Goal: Information Seeking & Learning: Learn about a topic

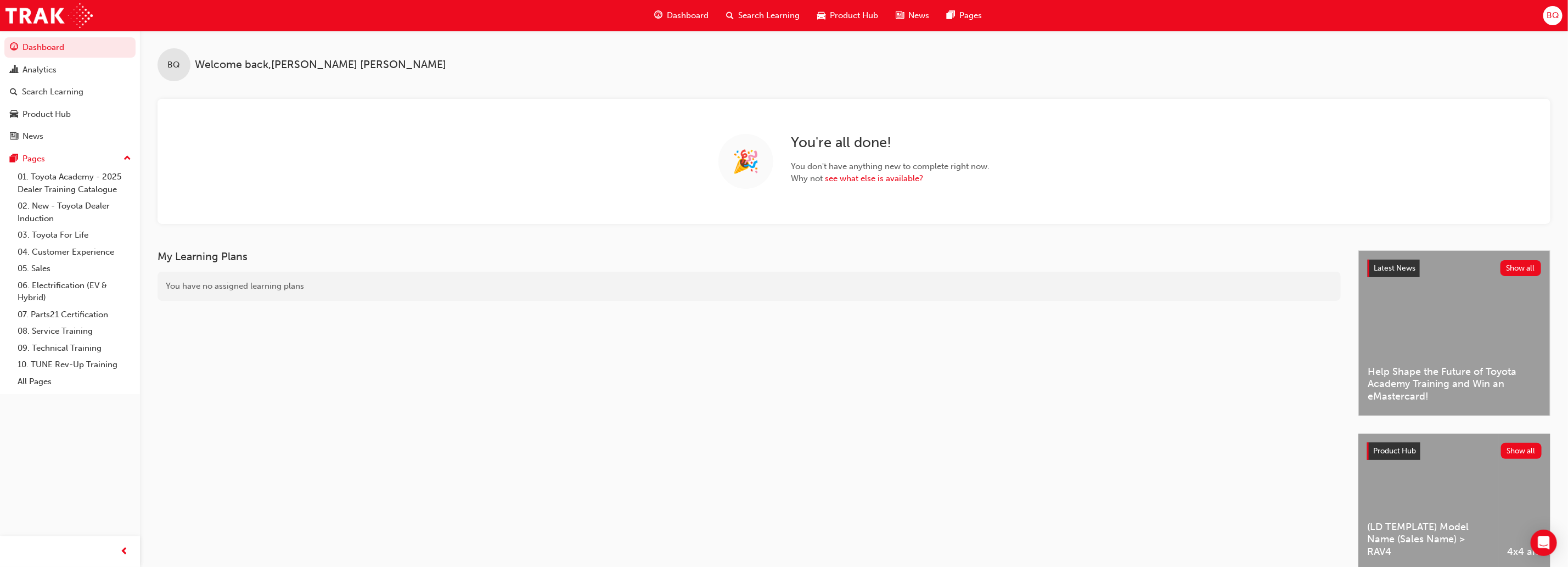
click at [769, 12] on span "Search Learning" at bounding box center [768, 15] width 61 height 12
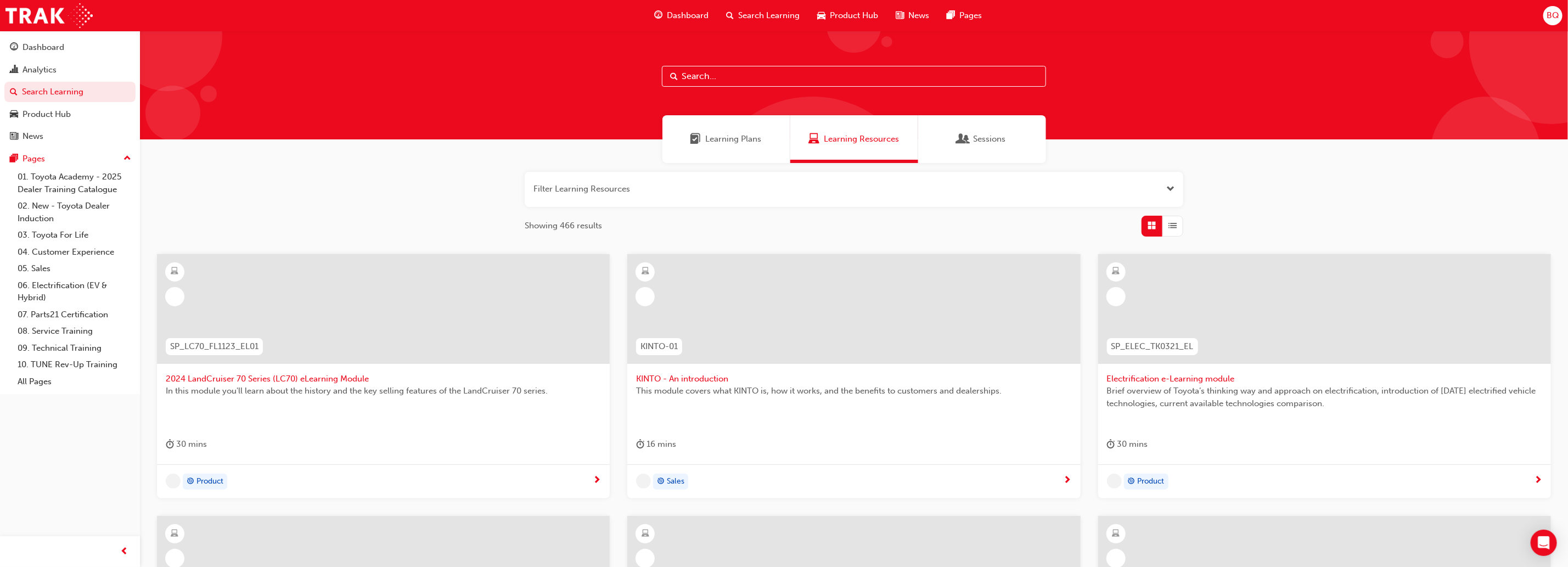
click at [738, 75] on input "text" at bounding box center [853, 77] width 384 height 21
type input "value chain"
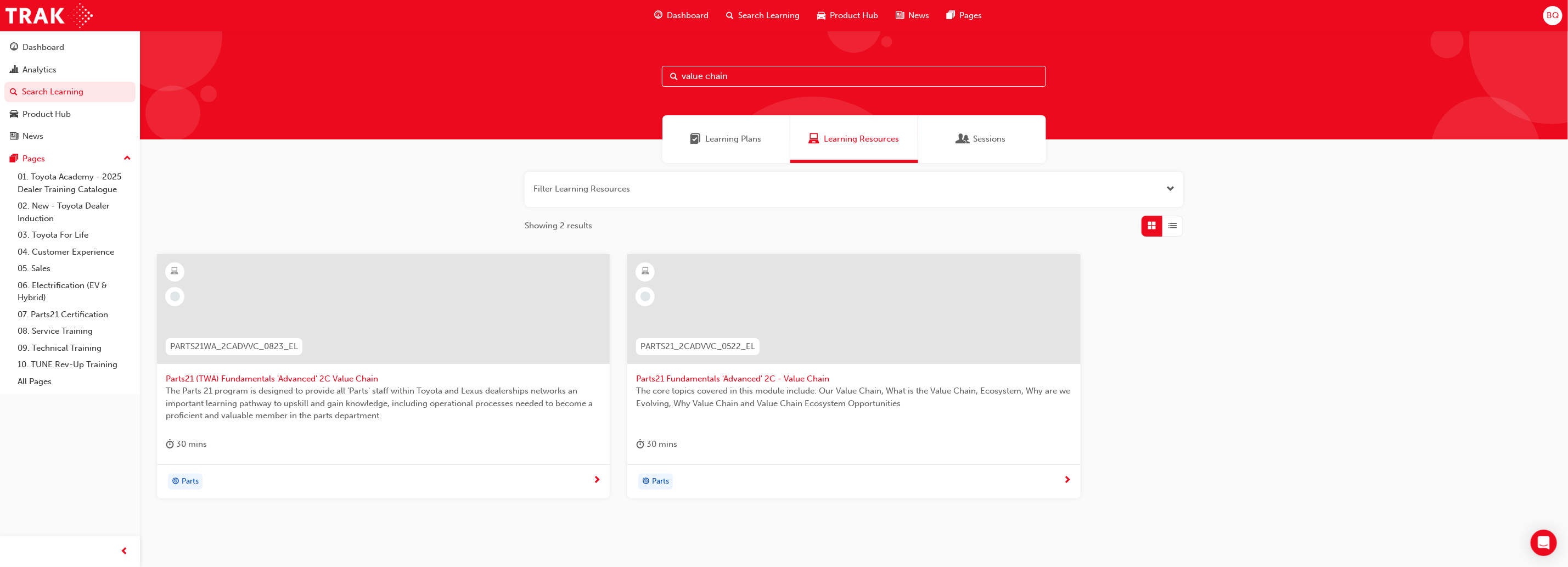
click at [1070, 479] on span "next-icon" at bounding box center [1067, 480] width 9 height 9
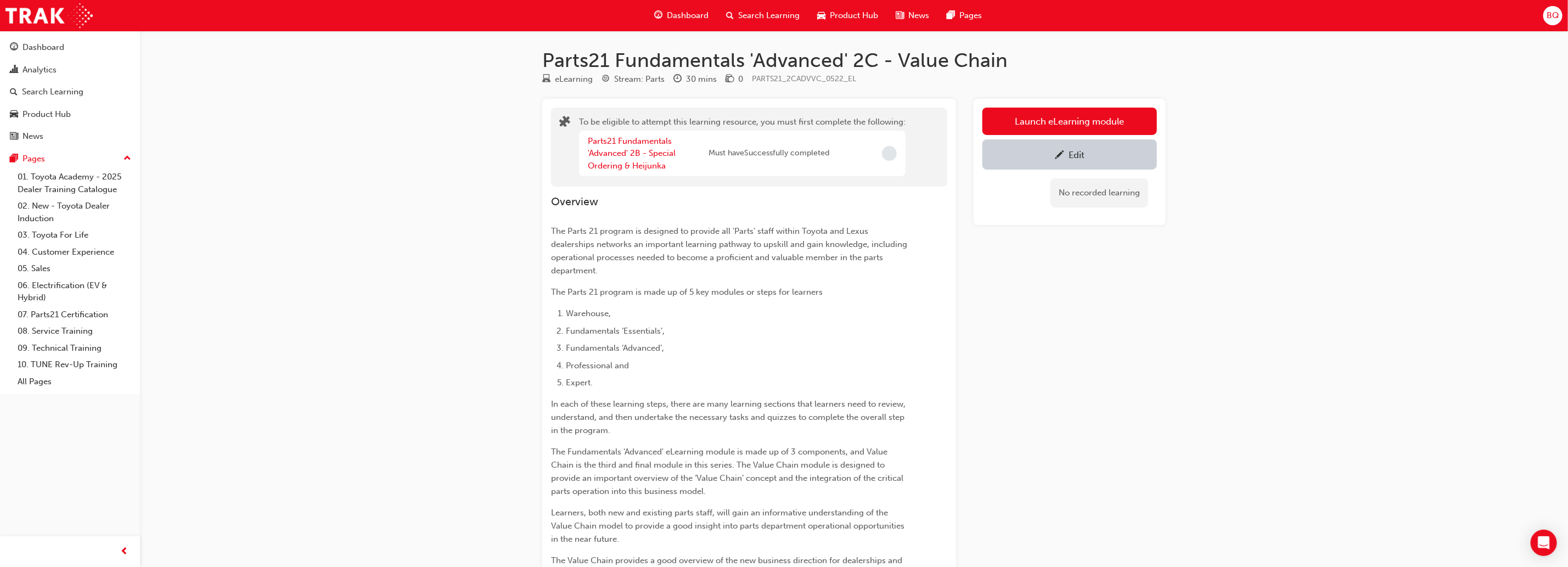
click at [758, 14] on span "Search Learning" at bounding box center [768, 15] width 61 height 12
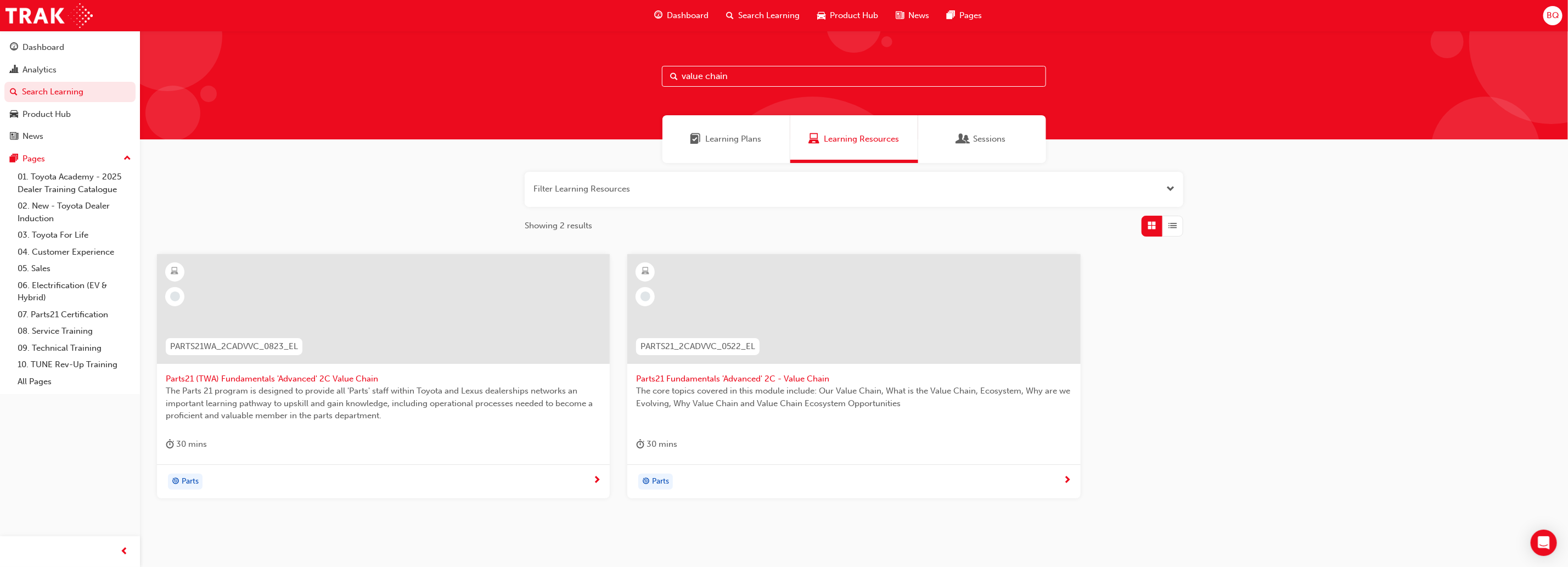
drag, startPoint x: 736, startPoint y: 75, endPoint x: 575, endPoint y: 77, distance: 161.0
click at [577, 80] on div "value chain" at bounding box center [853, 85] width 1428 height 109
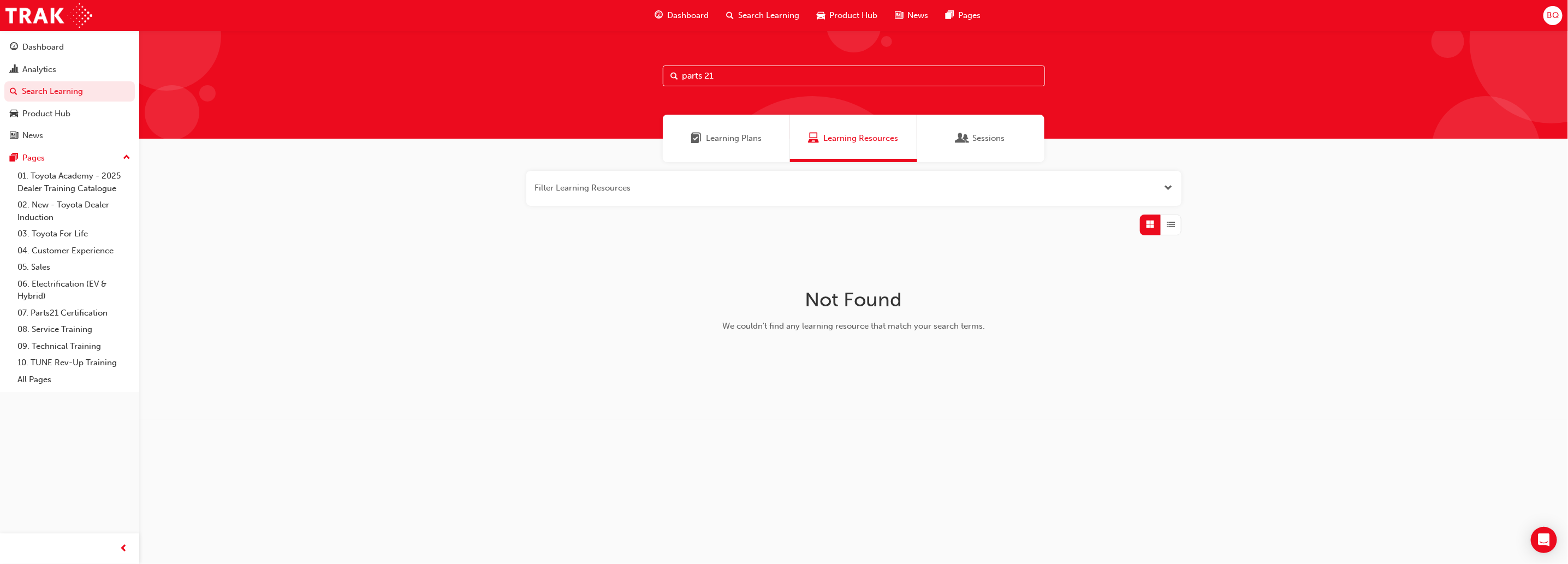
click at [738, 69] on input "parts 21" at bounding box center [854, 76] width 382 height 21
click at [734, 71] on input "parts 21" at bounding box center [854, 76] width 382 height 21
type input "parts21"
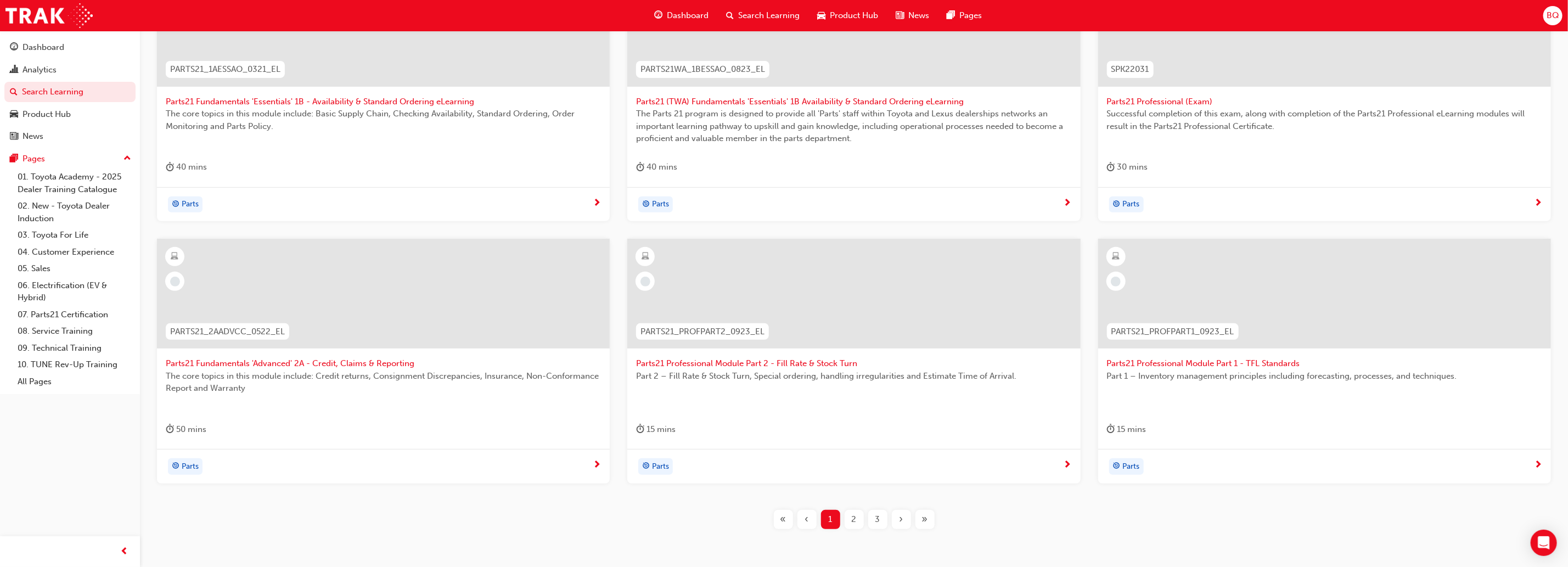
scroll to position [326, 0]
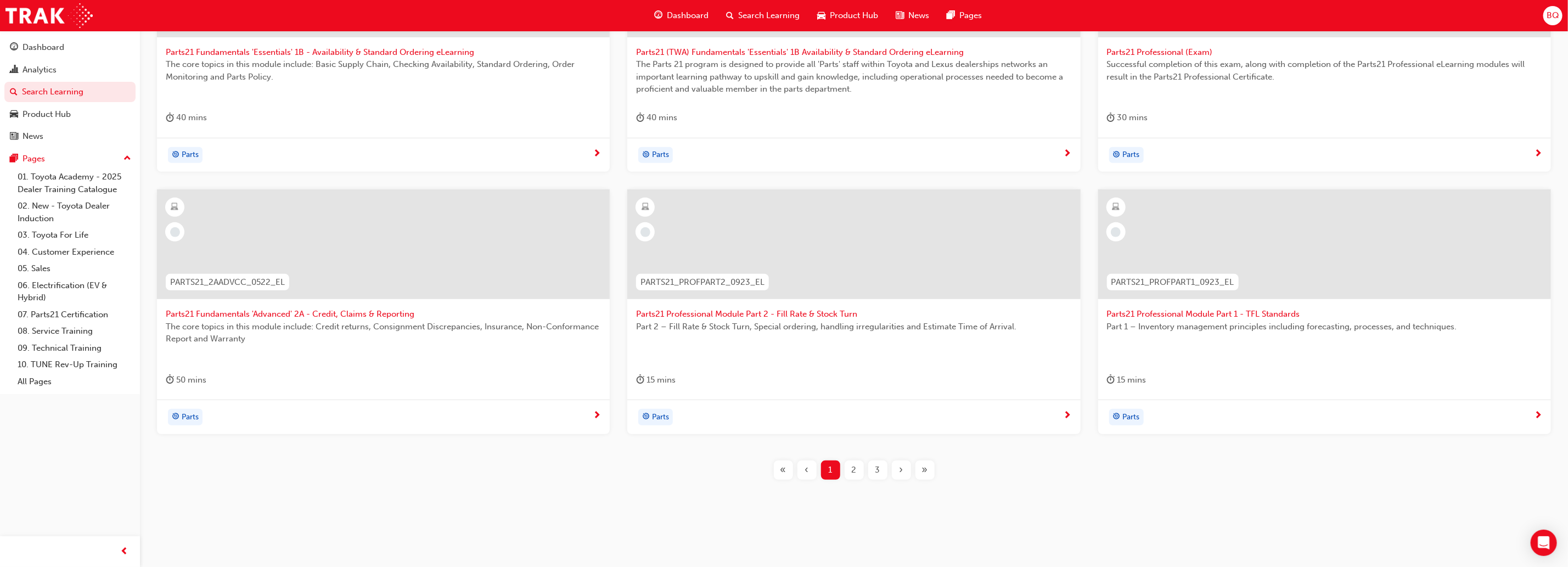
click at [850, 471] on div "2" at bounding box center [853, 470] width 19 height 19
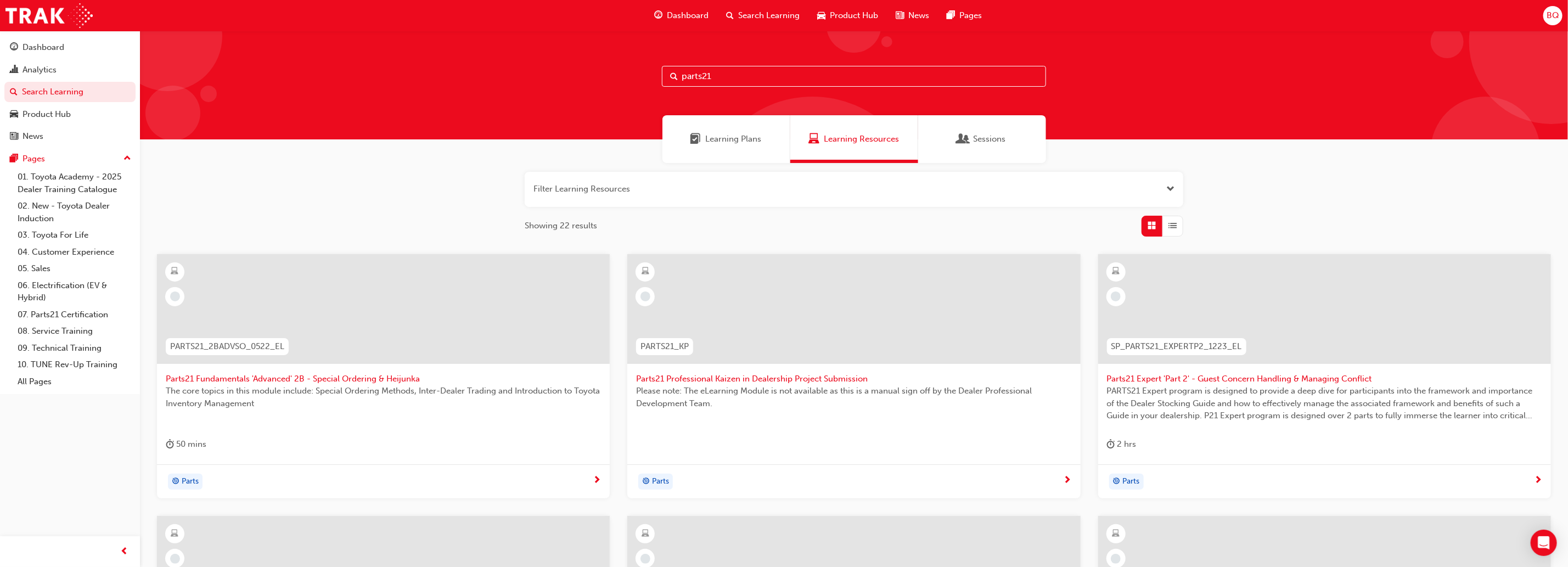
drag, startPoint x: 744, startPoint y: 82, endPoint x: 601, endPoint y: 78, distance: 143.1
click at [601, 78] on div "parts21" at bounding box center [853, 85] width 1428 height 109
click at [720, 158] on div "Learning Plans" at bounding box center [726, 139] width 128 height 48
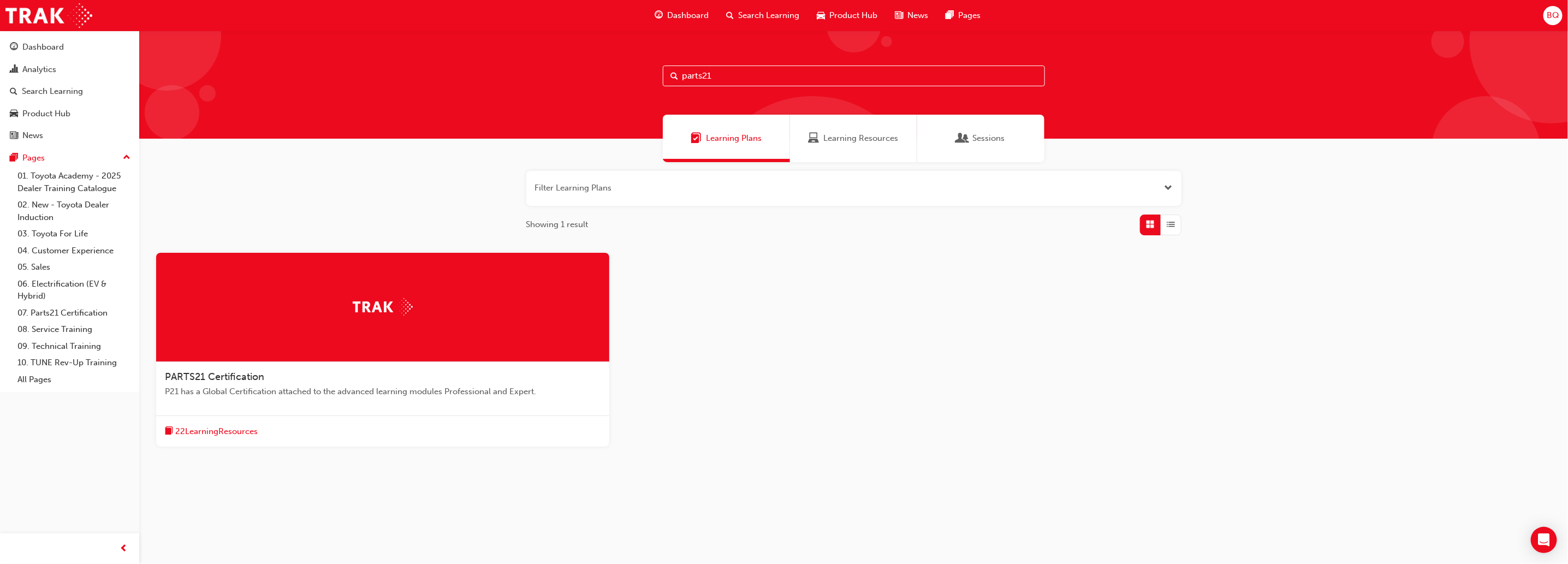
click at [416, 295] on div at bounding box center [383, 307] width 453 height 109
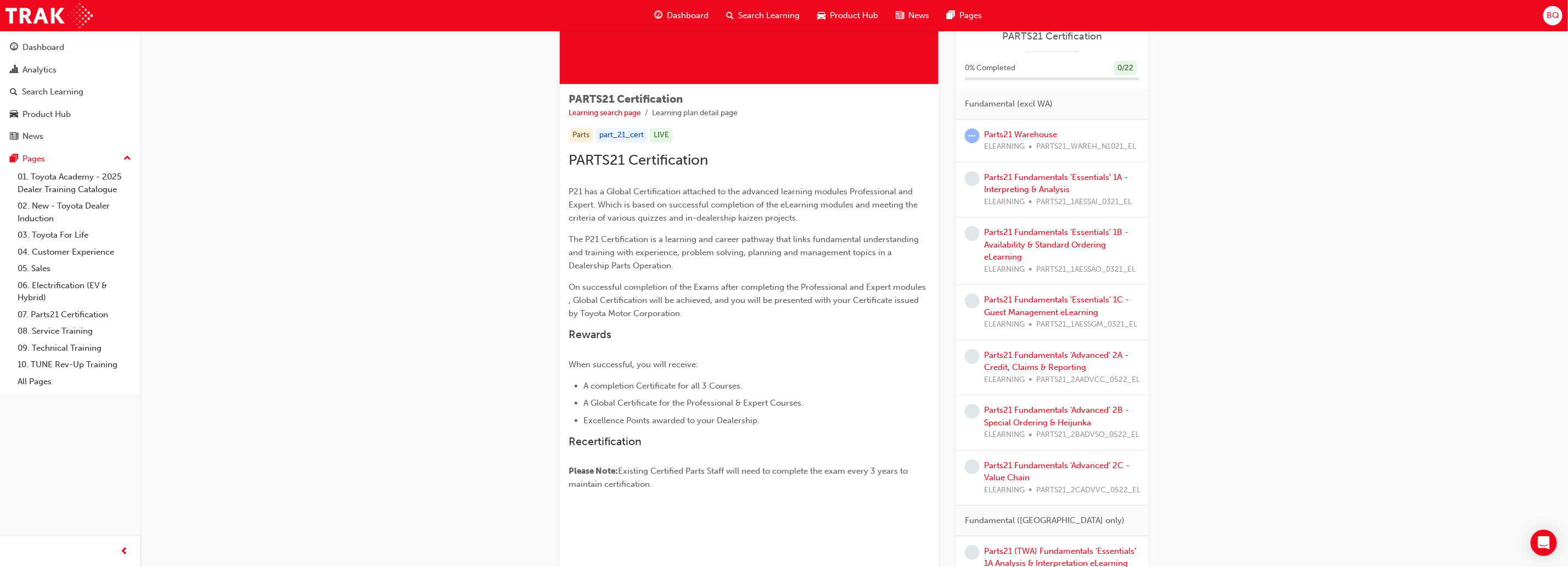
scroll to position [164, 0]
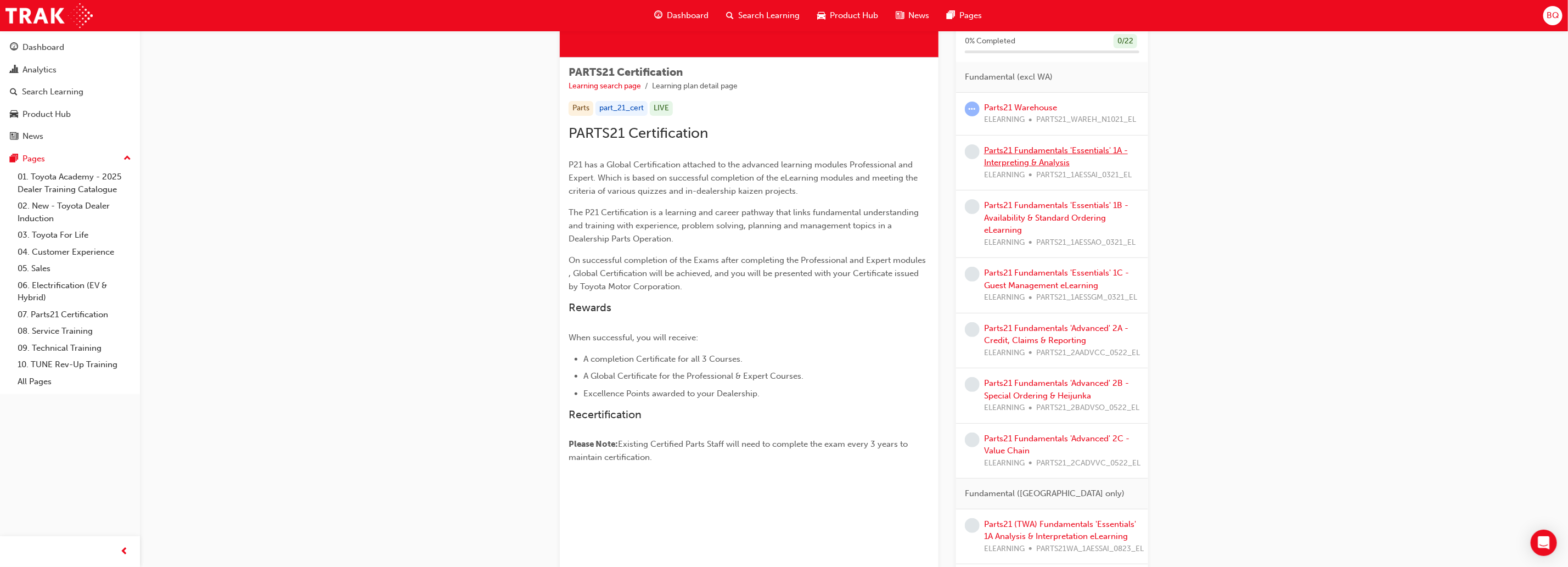
click at [1034, 148] on link "Parts21 Fundamentals 'Essentials' 1A - Interpreting & Analysis" at bounding box center [1056, 157] width 144 height 23
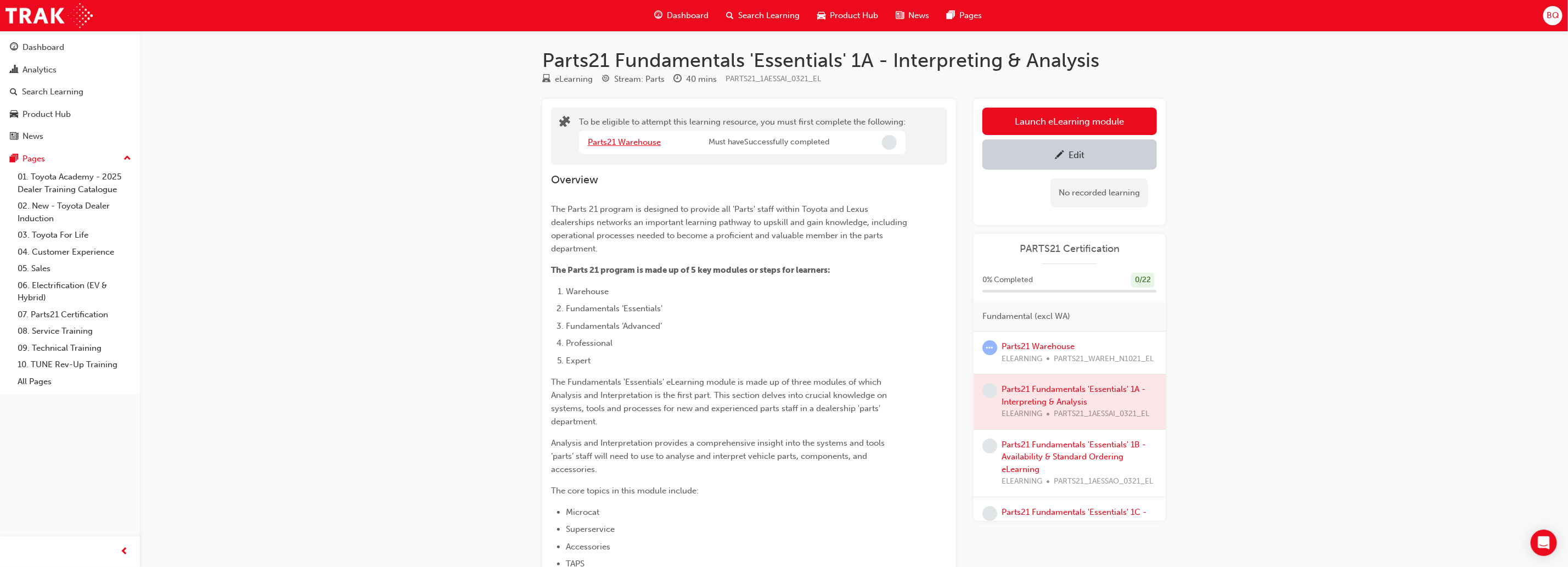
click at [612, 143] on link "Parts21 Warehouse" at bounding box center [624, 142] width 73 height 9
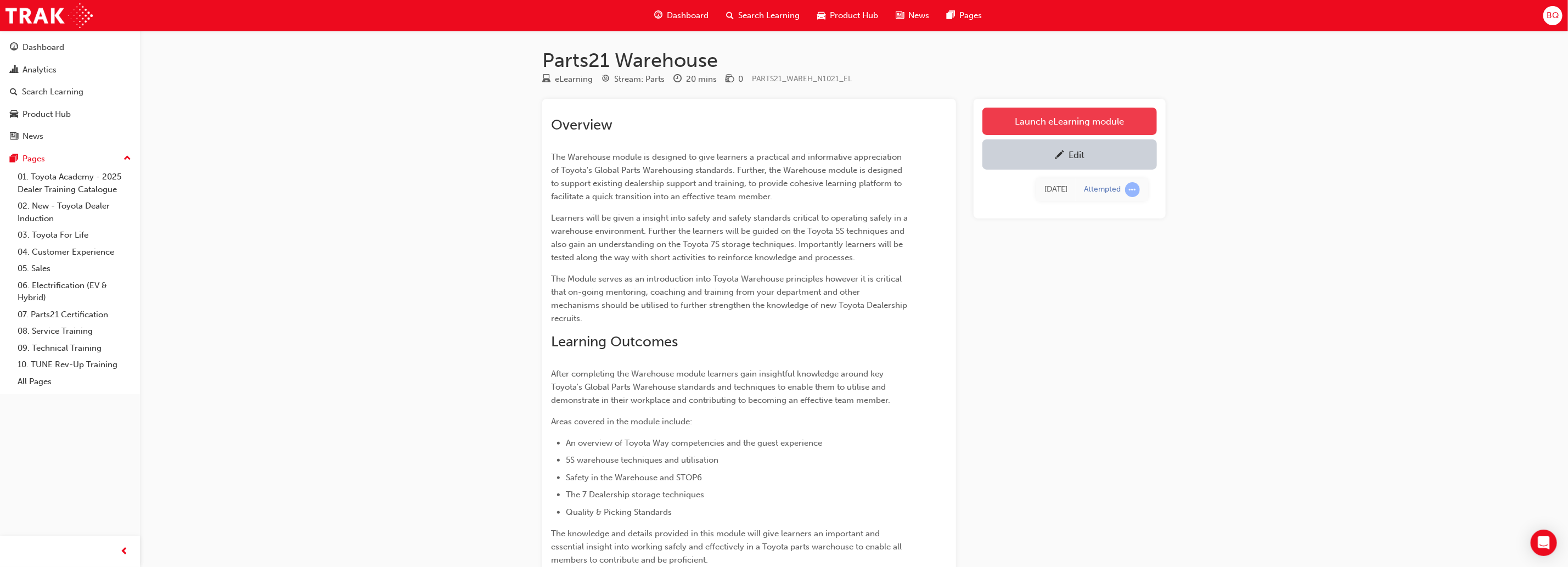
click at [1094, 116] on link "Launch eLearning module" at bounding box center [1069, 121] width 175 height 27
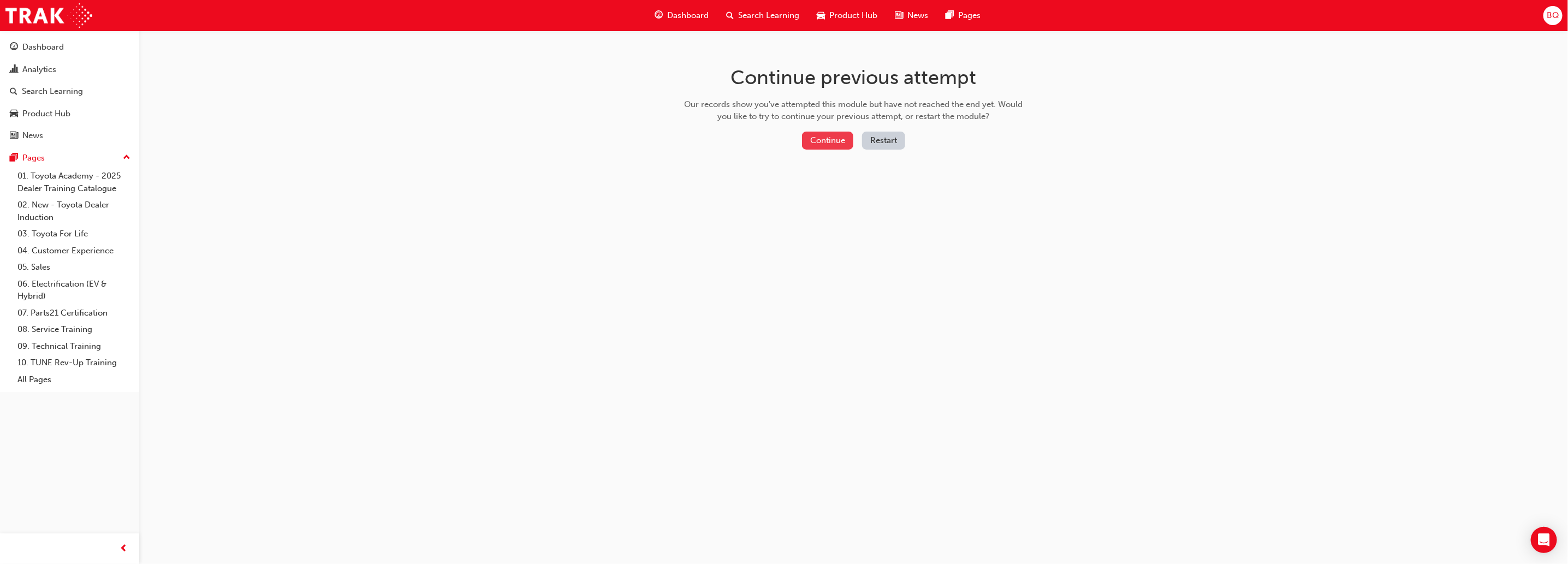
click at [824, 138] on button "Continue" at bounding box center [828, 140] width 52 height 18
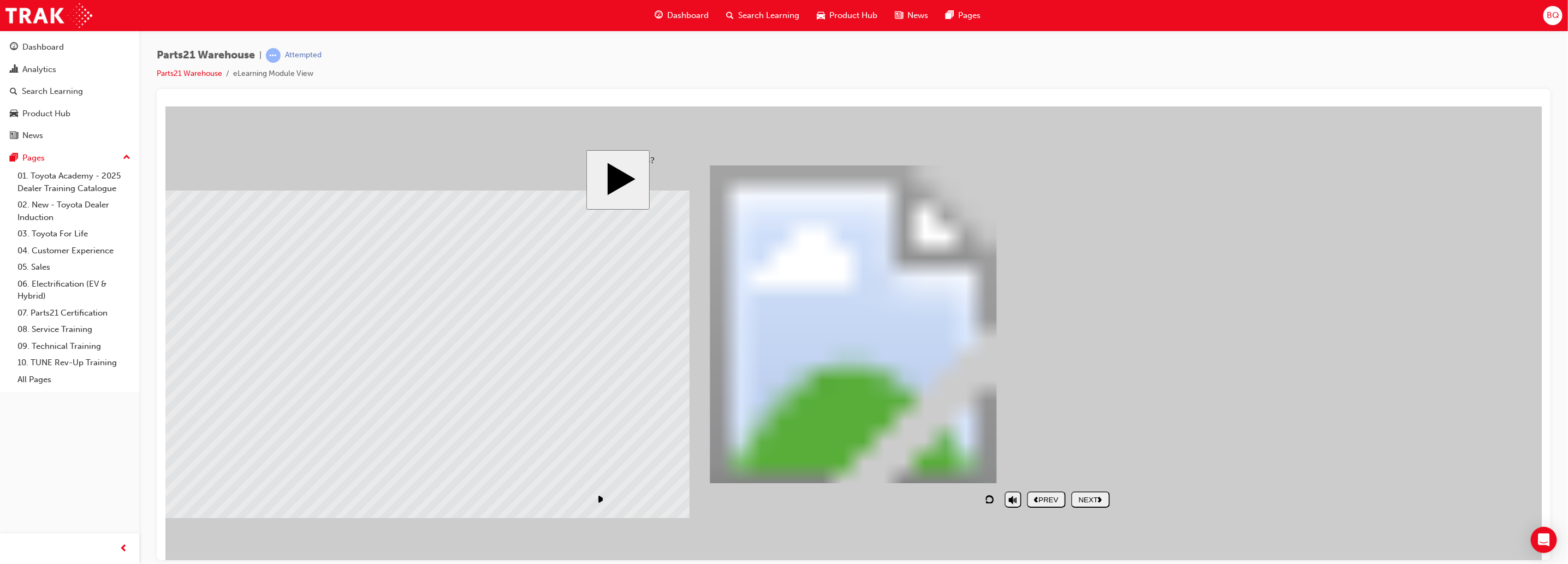
click at [1089, 499] on div "NEXT" at bounding box center [1090, 499] width 30 height 8
click at [1086, 501] on div "NEXT" at bounding box center [1090, 499] width 30 height 8
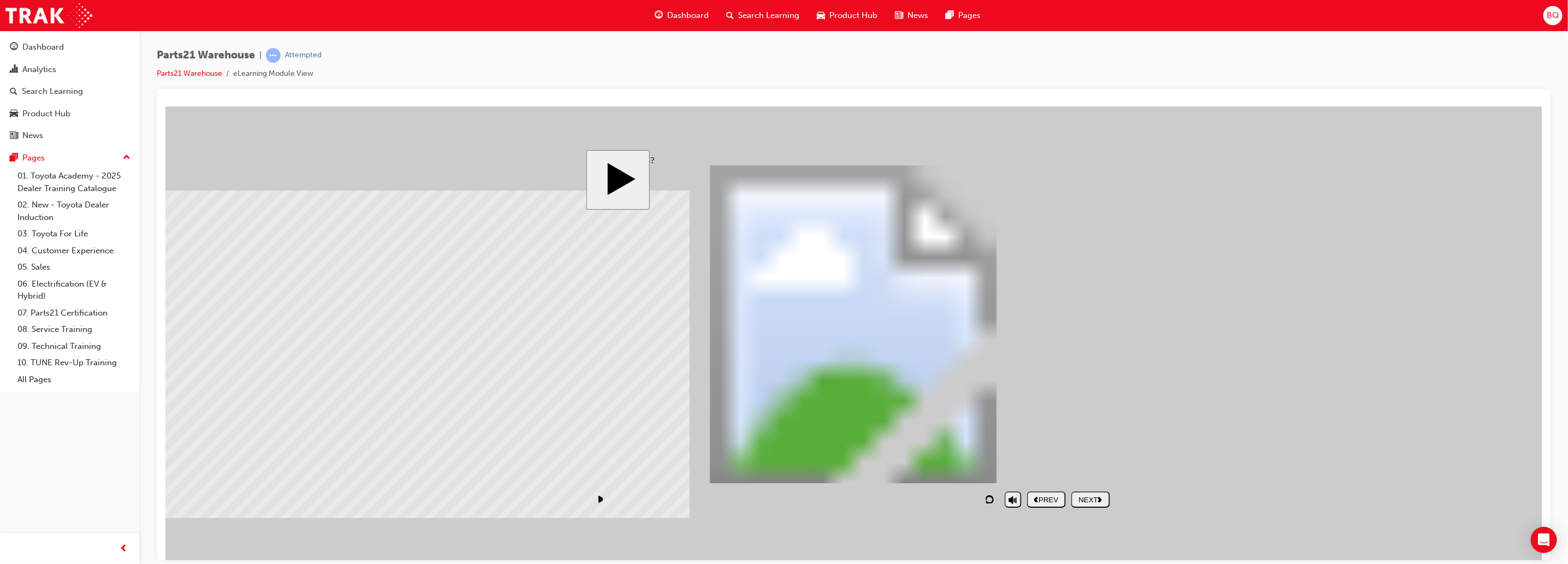
click at [1081, 509] on nav "PREV NEXT SUBMIT" at bounding box center [1068, 498] width 83 height 25
click at [1080, 507] on button "NEXT" at bounding box center [1089, 498] width 39 height 16
click at [1094, 500] on div "NEXT" at bounding box center [1090, 499] width 30 height 8
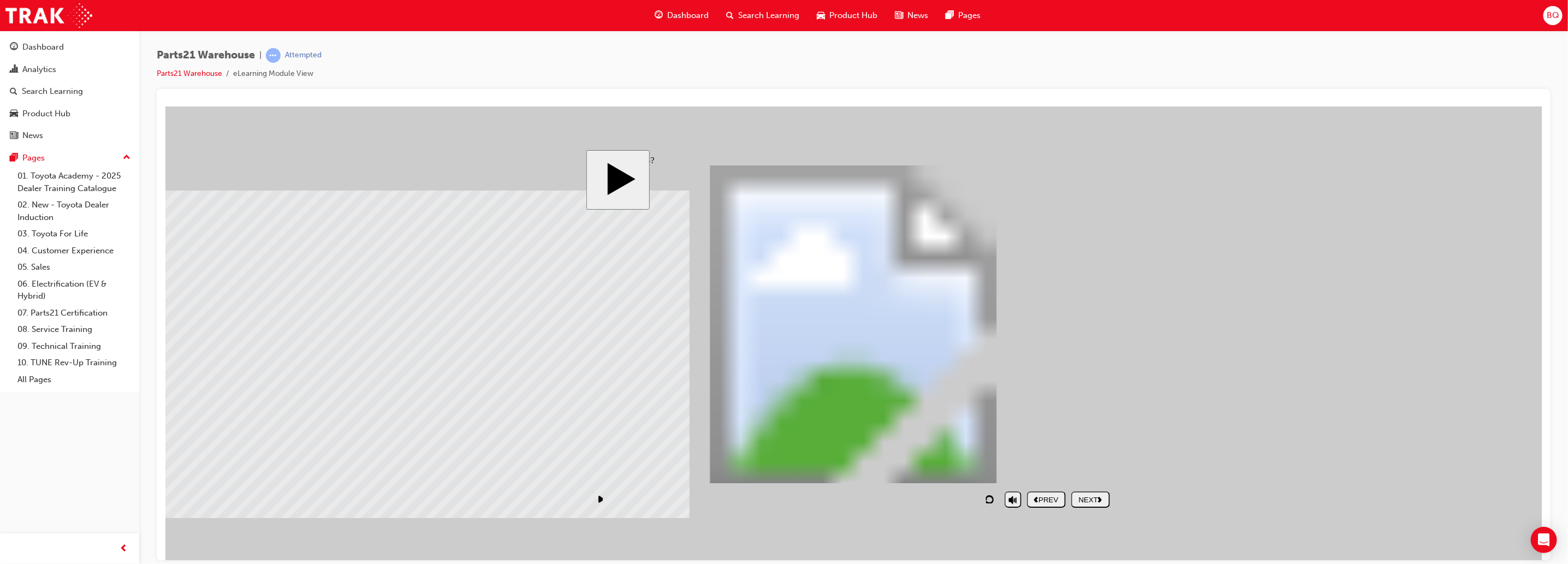
click at [1096, 501] on div "NEXT" at bounding box center [1090, 499] width 30 height 8
click at [1093, 504] on button "NEXT" at bounding box center [1089, 498] width 39 height 16
click at [1095, 497] on div "NEXT" at bounding box center [1090, 499] width 30 height 8
click at [1111, 501] on section "PREV NEXT SUBMIT" at bounding box center [849, 498] width 530 height 25
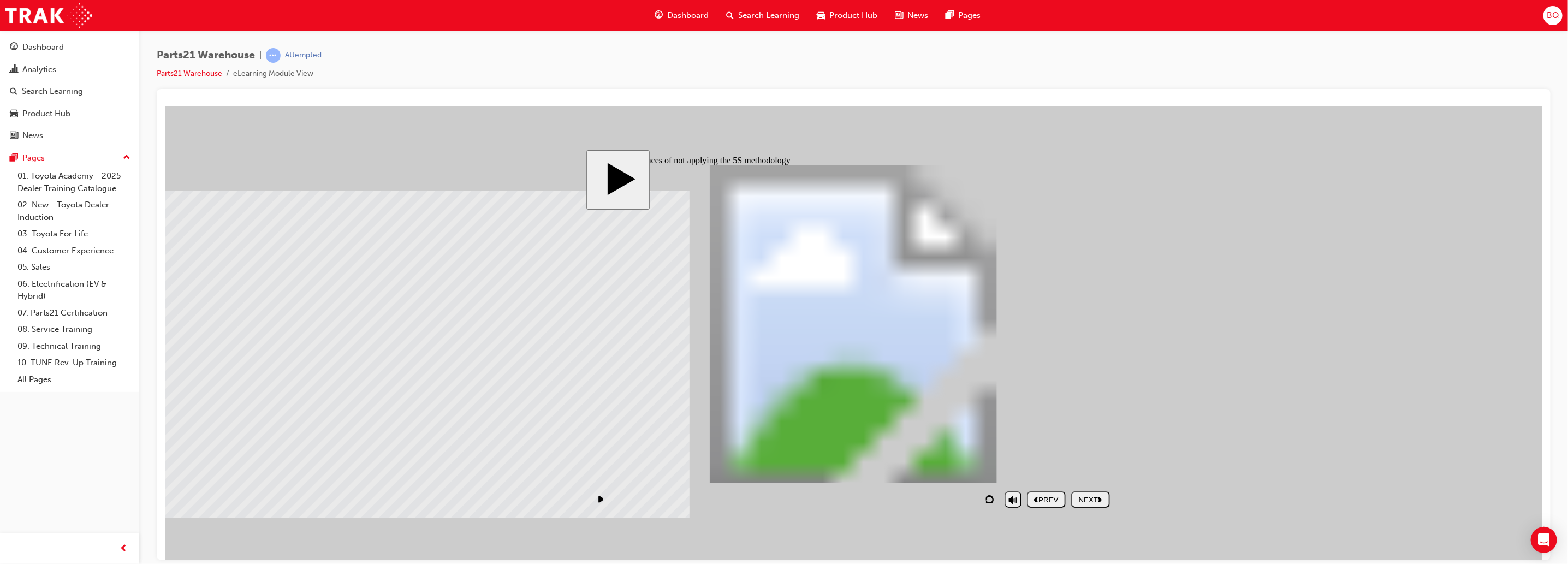
click at [1100, 501] on polygon "next" at bounding box center [1100, 499] width 4 height 6
click at [1098, 499] on div "NEXT" at bounding box center [1090, 499] width 30 height 8
click at [1100, 502] on div "NEXT" at bounding box center [1090, 499] width 30 height 8
click at [1097, 498] on div "NEXT" at bounding box center [1090, 499] width 30 height 8
click at [1104, 501] on div "NEXT" at bounding box center [1090, 499] width 30 height 8
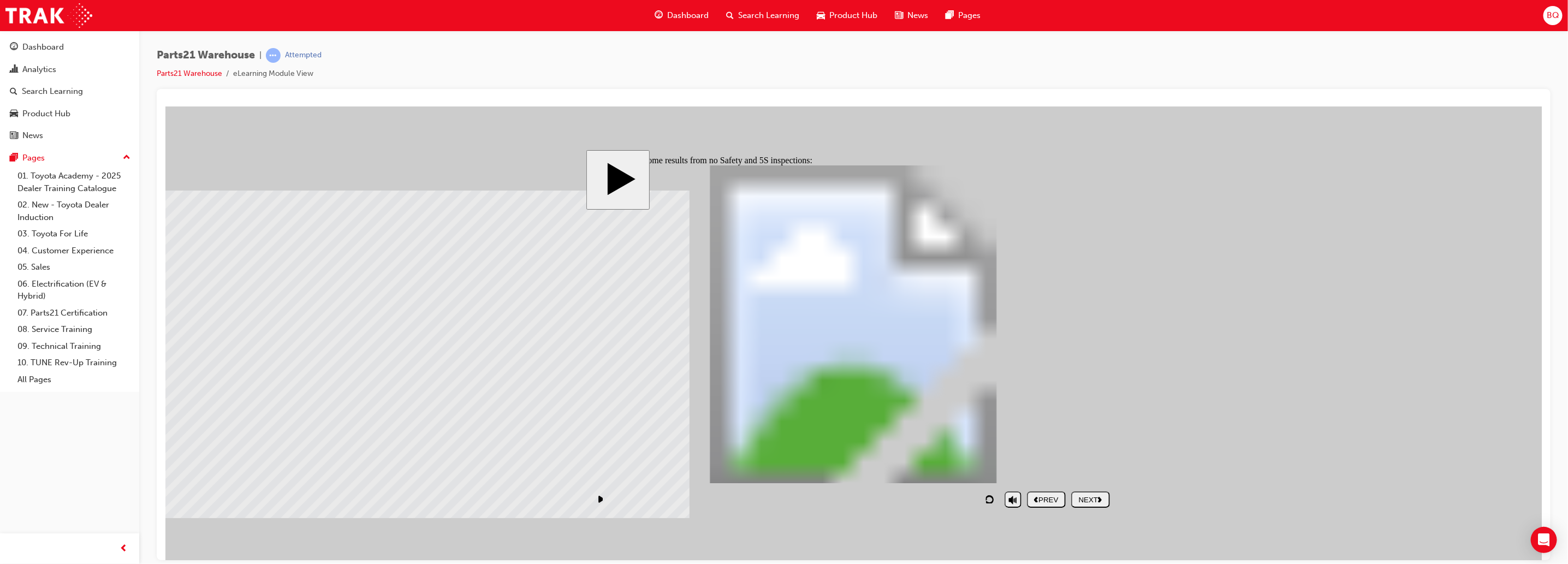
click at [1097, 500] on div "NEXT" at bounding box center [1090, 499] width 30 height 8
click at [1101, 496] on polygon "next" at bounding box center [1100, 499] width 4 height 6
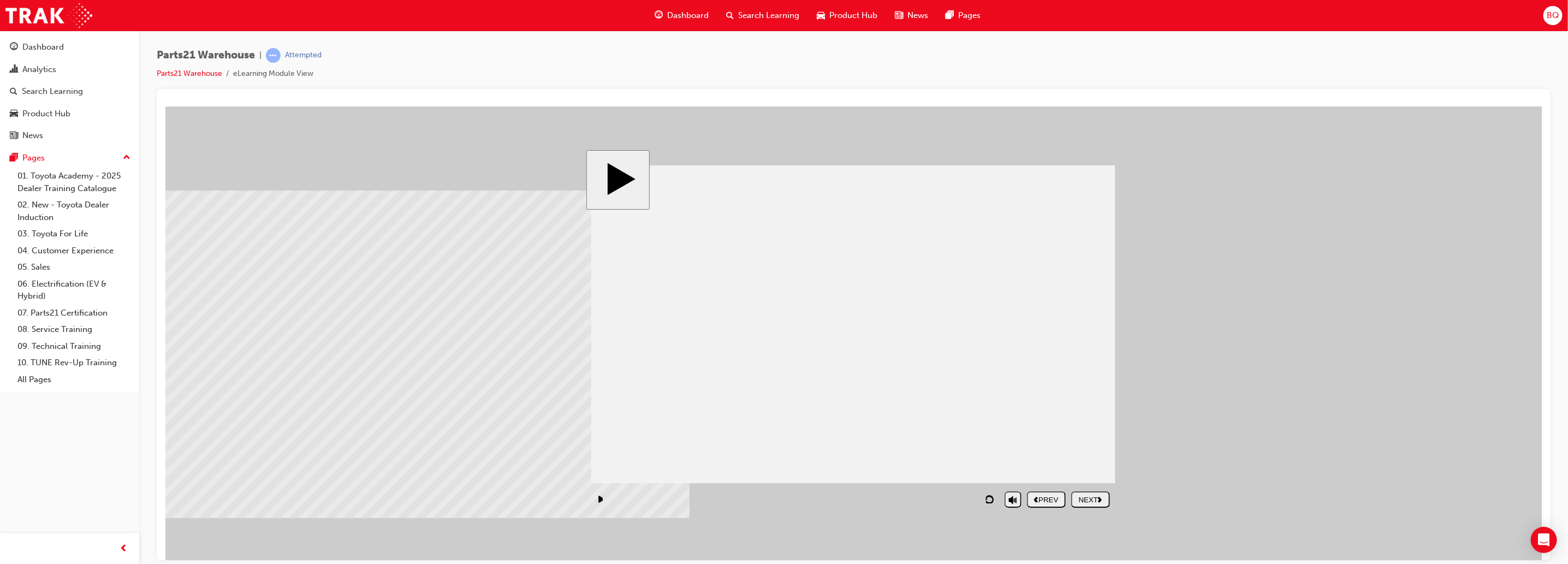
click at [1087, 497] on div "NEXT" at bounding box center [1090, 499] width 30 height 8
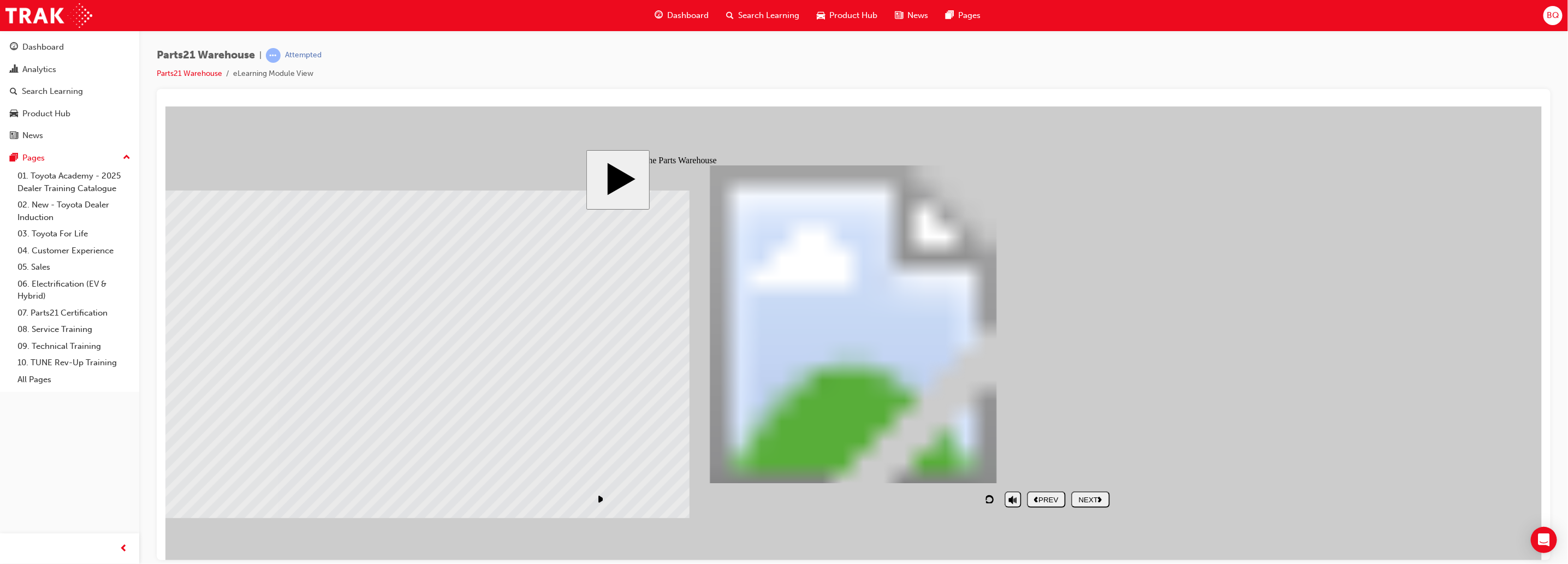
click at [1099, 500] on polygon "next" at bounding box center [1100, 499] width 4 height 6
click at [1089, 497] on div "NEXT" at bounding box center [1090, 499] width 30 height 8
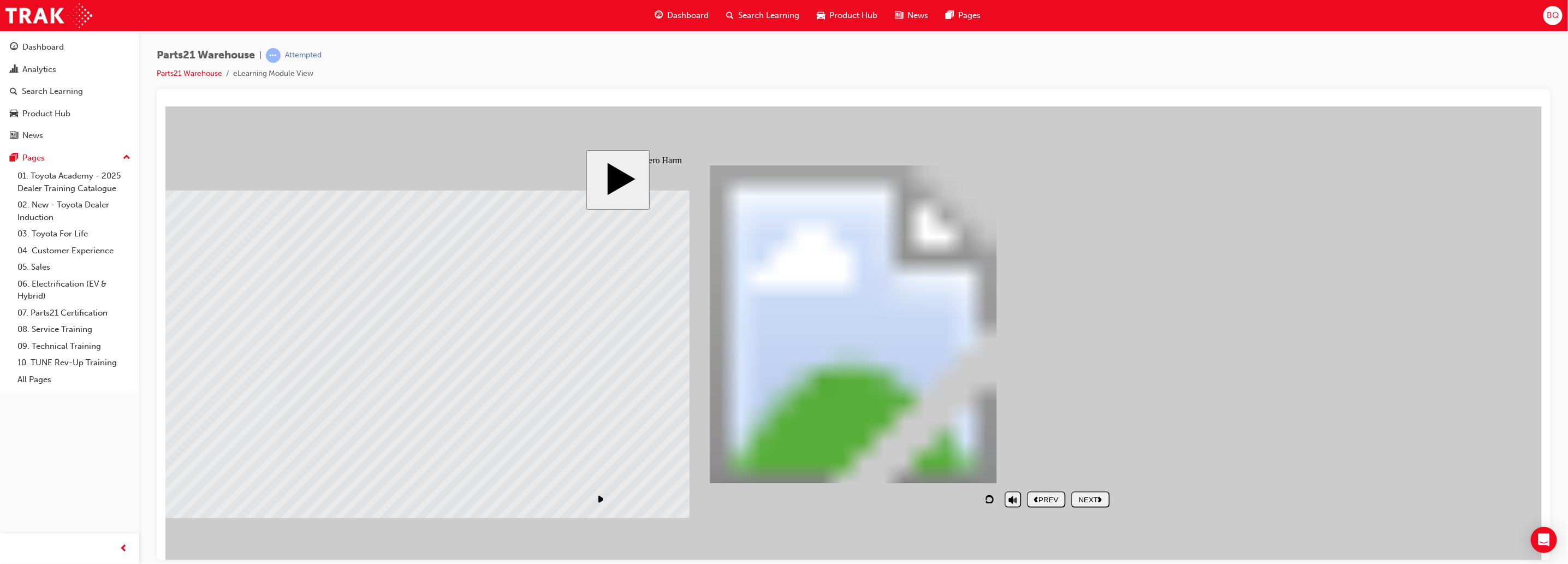
click at [1091, 495] on div "NEXT" at bounding box center [1090, 499] width 30 height 8
drag, startPoint x: 959, startPoint y: 456, endPoint x: 654, endPoint y: 242, distance: 372.6
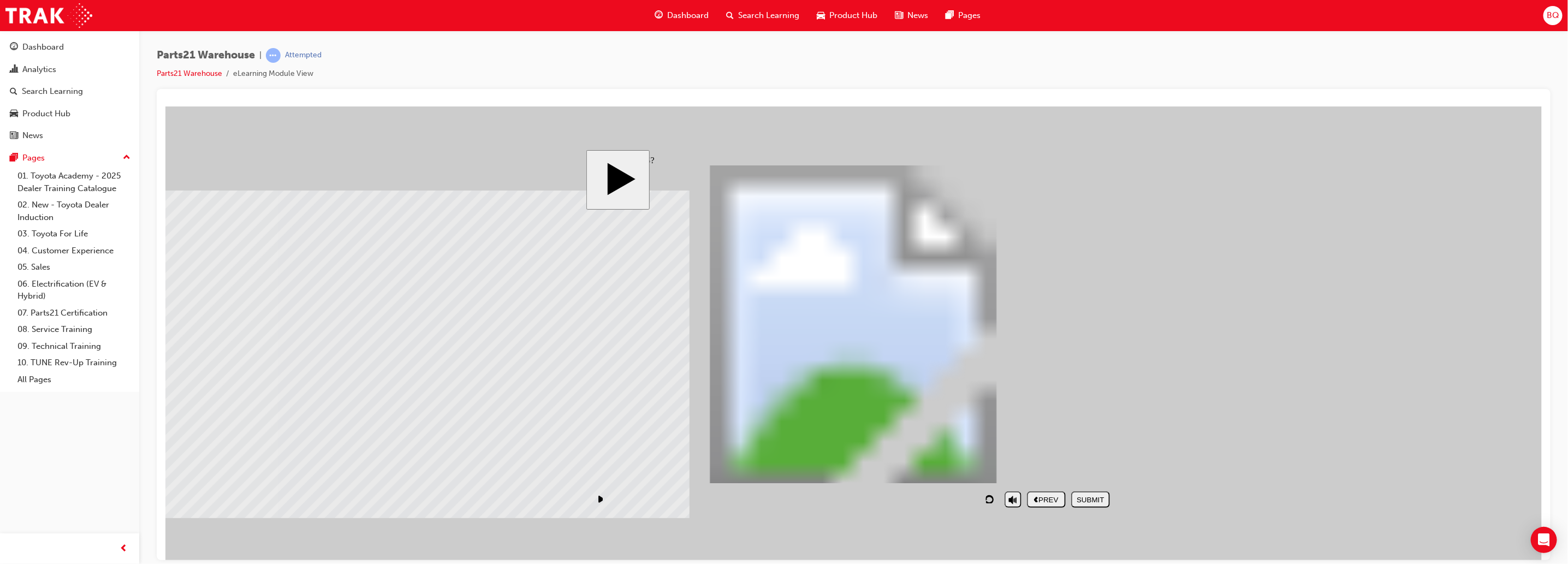
drag, startPoint x: 1032, startPoint y: 404, endPoint x: 1034, endPoint y: 262, distance: 142.0
drag, startPoint x: 865, startPoint y: 463, endPoint x: 1057, endPoint y: 319, distance: 240.0
drag, startPoint x: 794, startPoint y: 410, endPoint x: 652, endPoint y: 283, distance: 190.5
drag, startPoint x: 910, startPoint y: 415, endPoint x: 669, endPoint y: 337, distance: 253.3
click at [1084, 501] on div "SUBMIT" at bounding box center [1090, 499] width 30 height 8
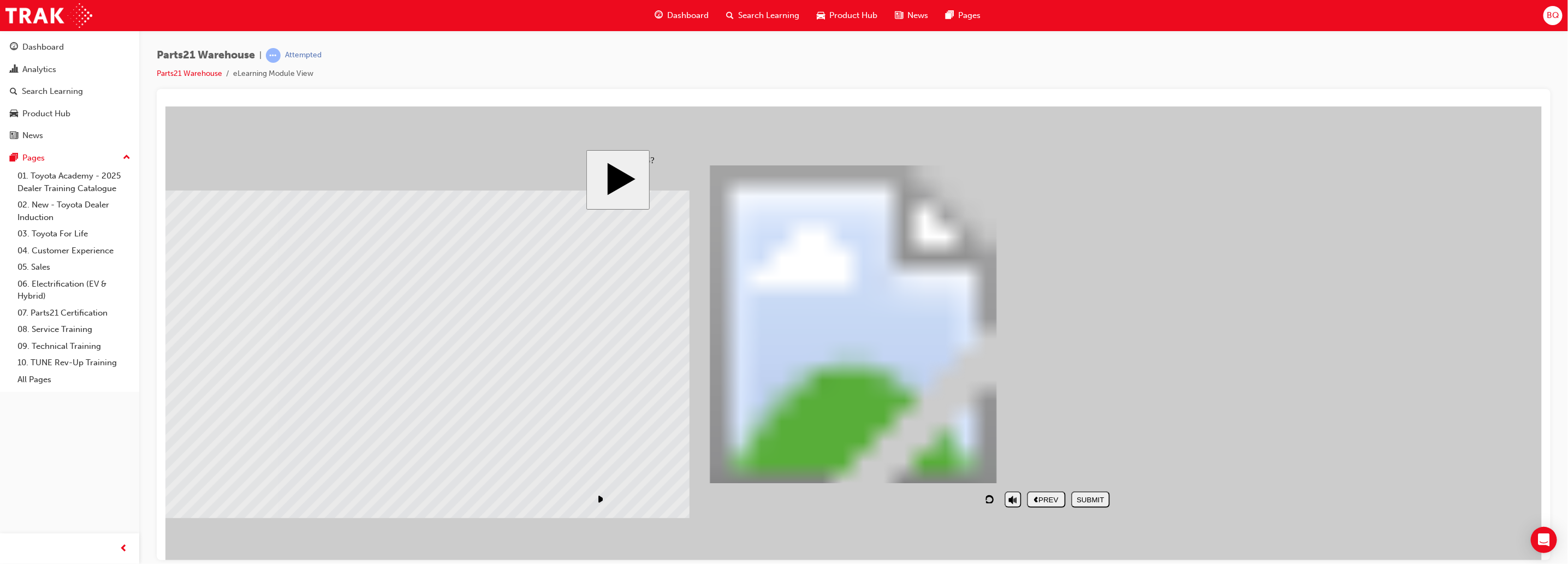
click at [1094, 500] on div "NEXT" at bounding box center [1090, 499] width 30 height 8
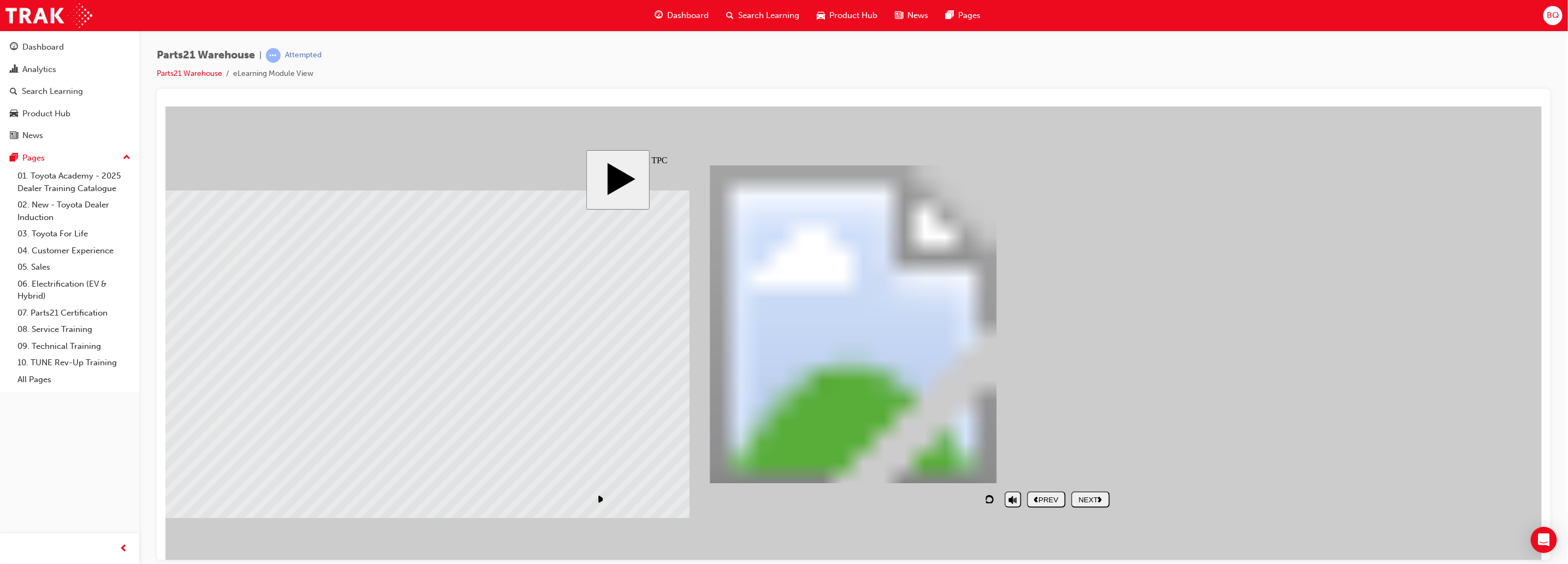
click at [1086, 499] on div "NEXT" at bounding box center [1090, 499] width 30 height 8
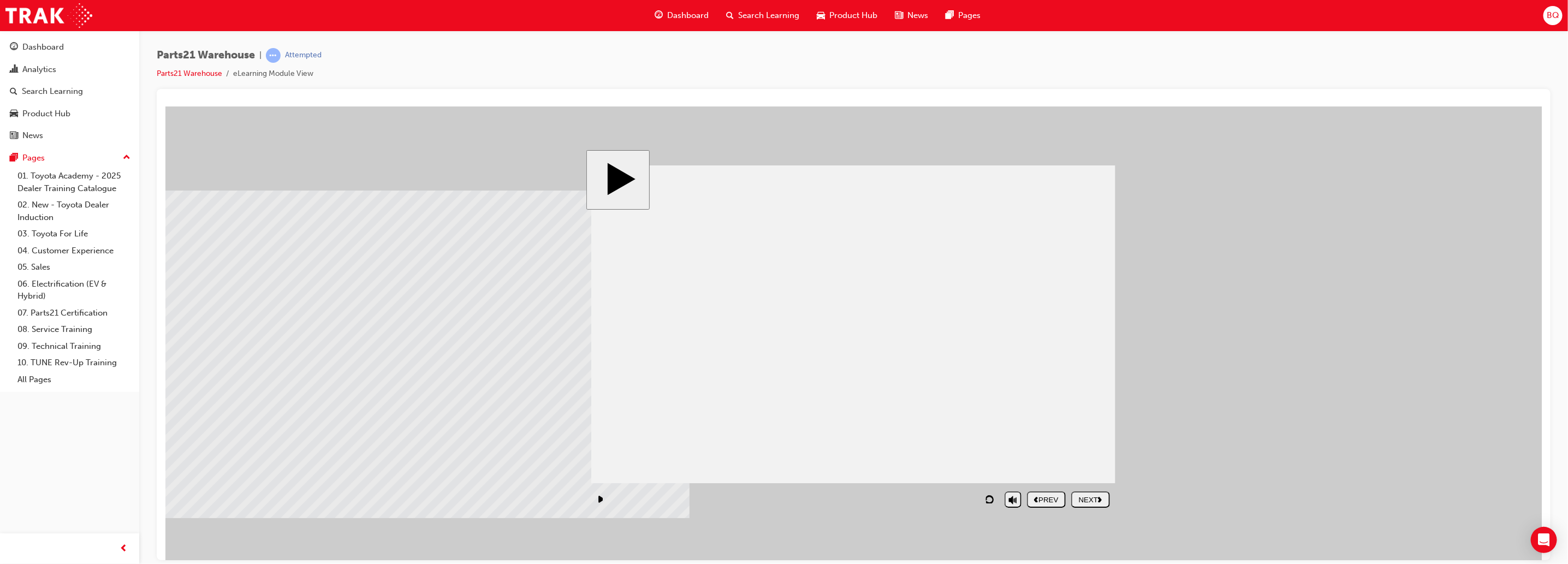
click at [1094, 498] on div "NEXT" at bounding box center [1090, 499] width 30 height 8
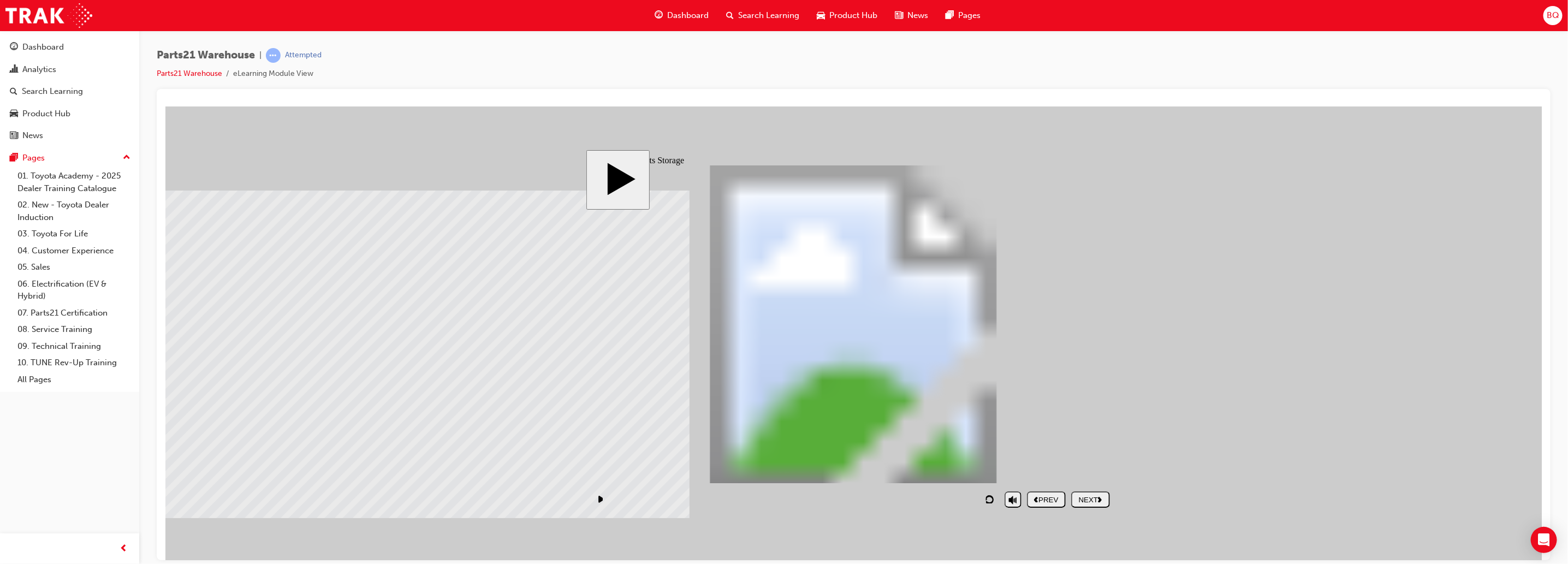
click at [1086, 496] on div "NEXT" at bounding box center [1090, 499] width 30 height 8
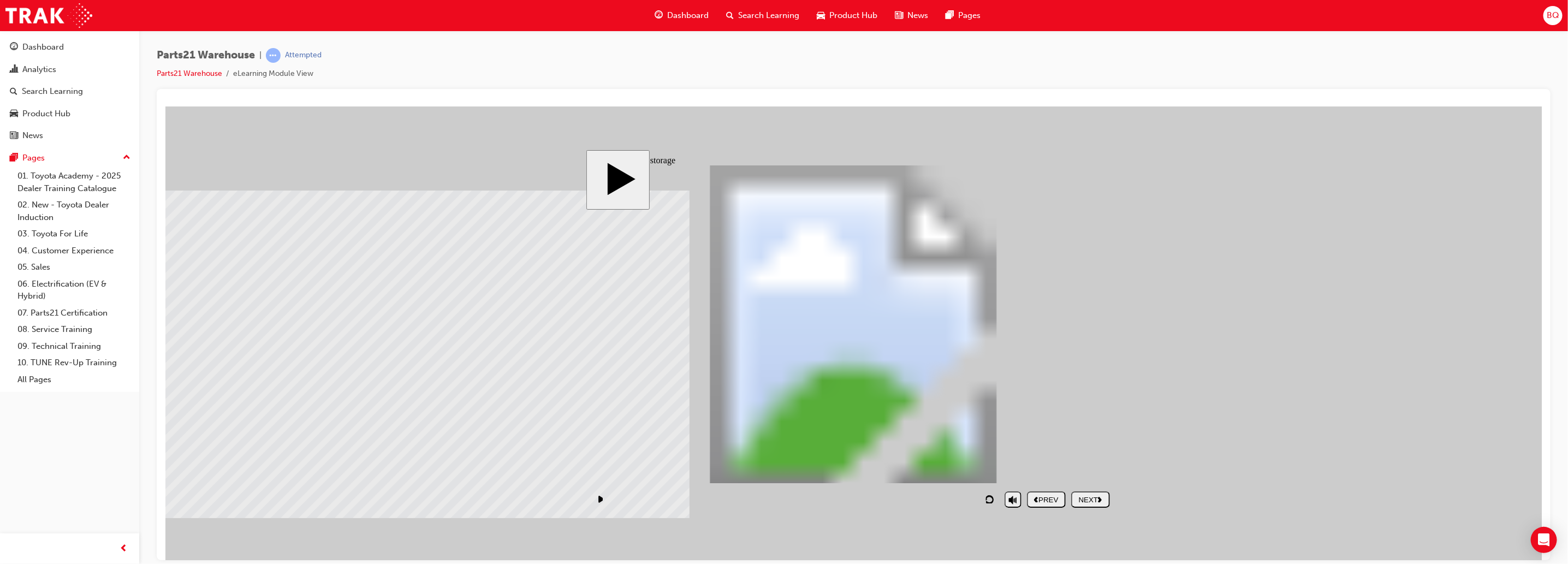
click at [1091, 500] on div "NEXT" at bounding box center [1090, 499] width 30 height 8
click at [1088, 502] on div "NEXT" at bounding box center [1090, 499] width 30 height 8
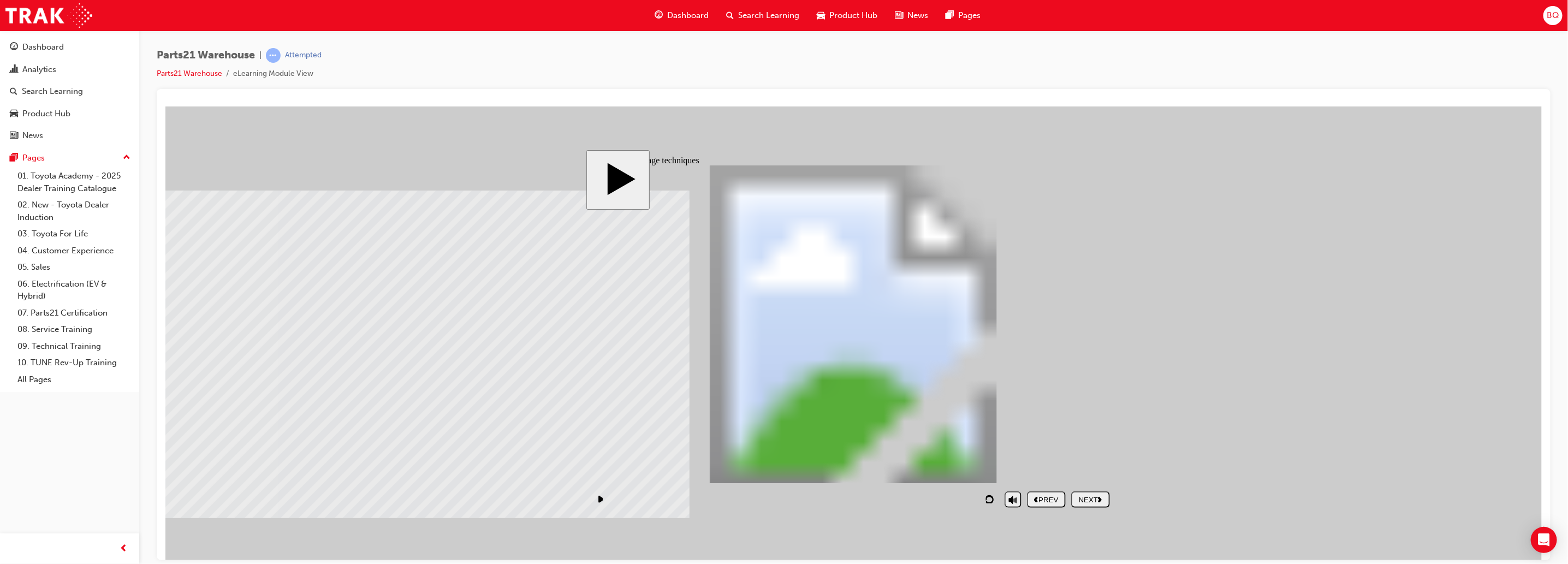
click at [1087, 502] on div "NEXT" at bounding box center [1090, 499] width 30 height 8
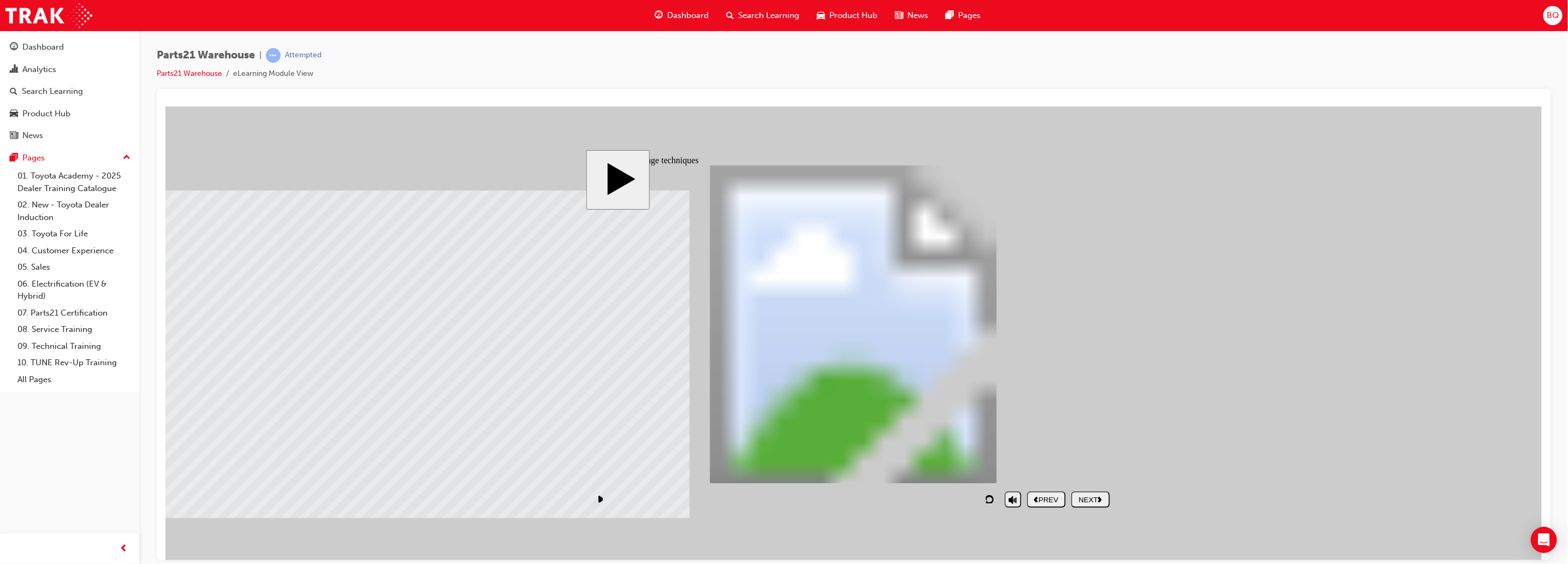
click at [1086, 506] on button "NEXT" at bounding box center [1089, 498] width 39 height 16
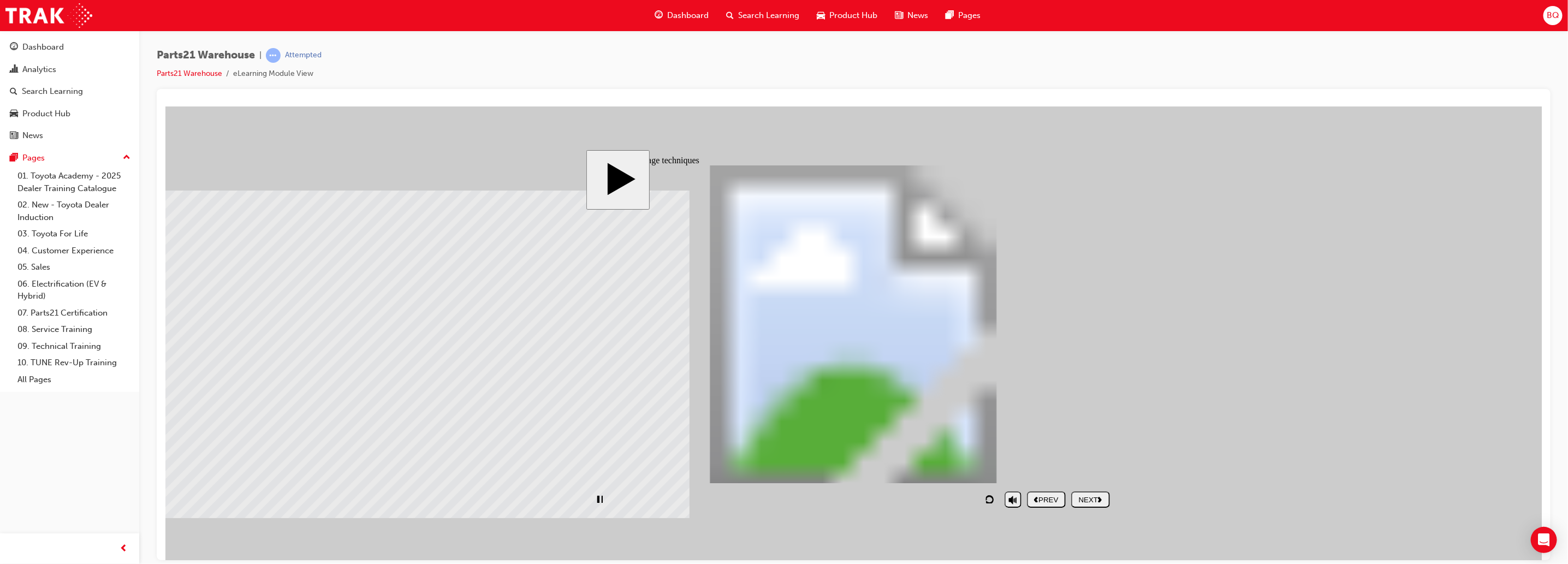
click at [1096, 507] on button "NEXT" at bounding box center [1089, 498] width 39 height 16
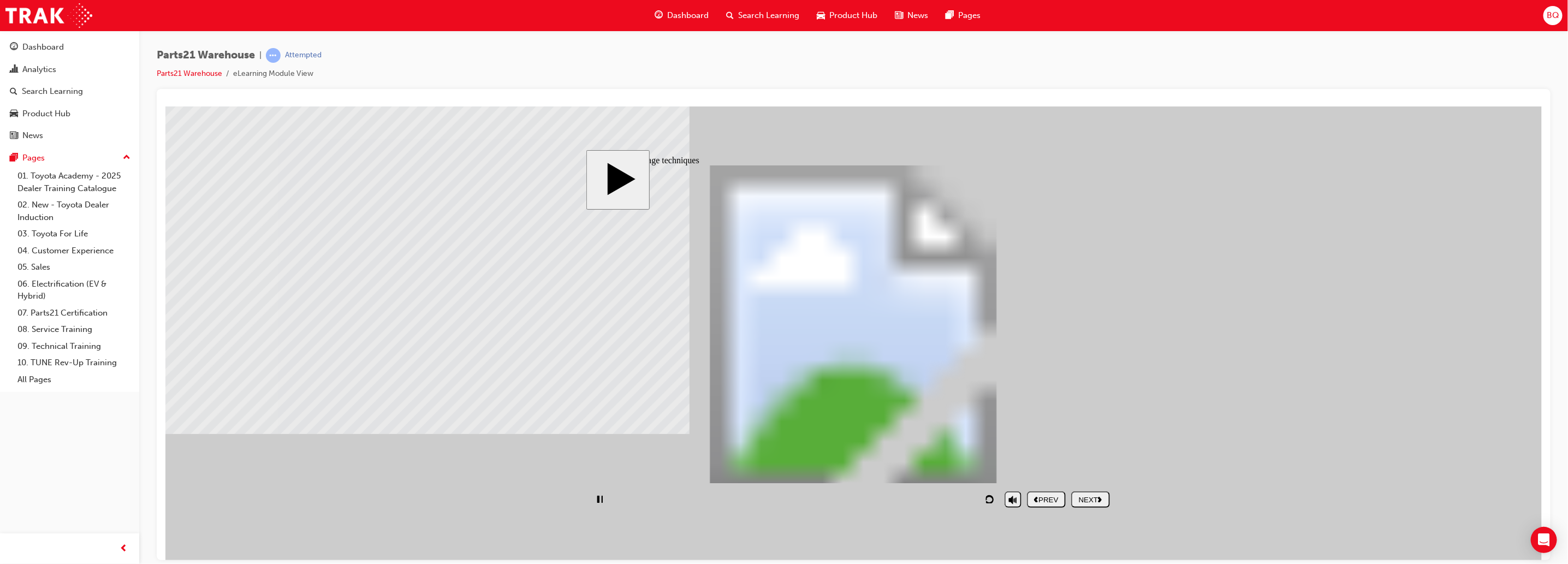
type input "70"
click at [1093, 503] on div "NEXT" at bounding box center [1090, 499] width 30 height 8
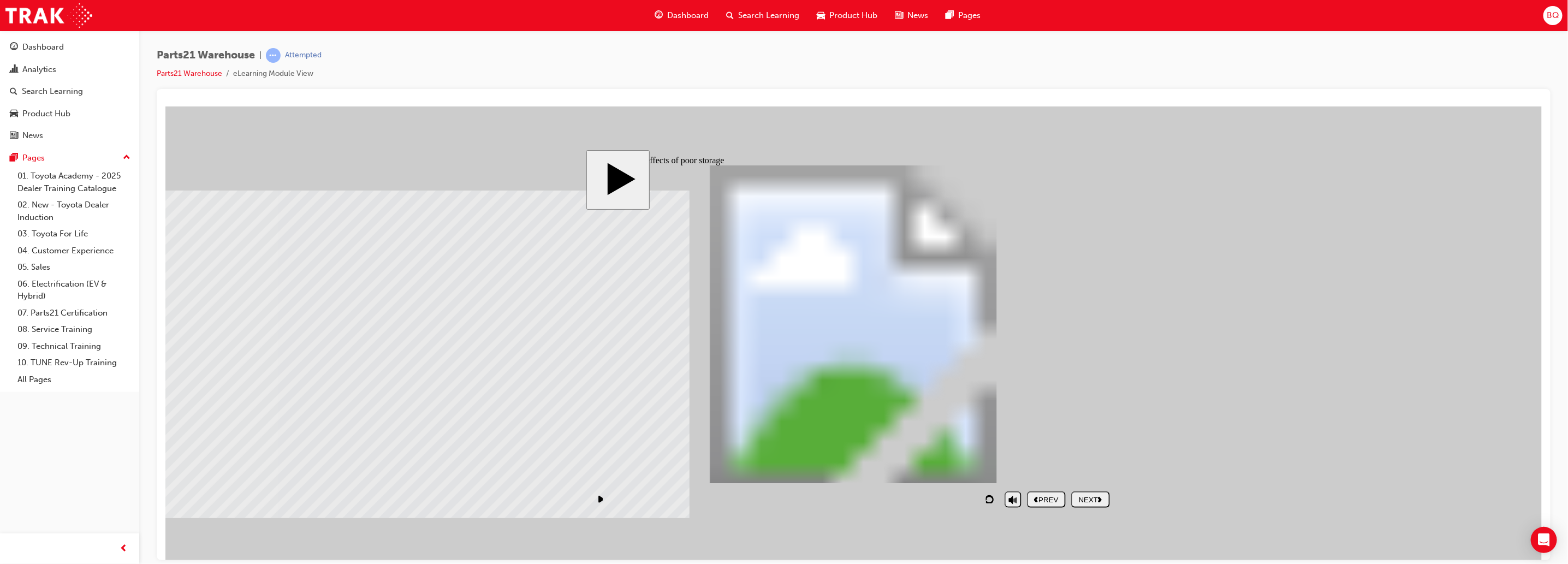
click at [1091, 501] on div "NEXT" at bounding box center [1090, 499] width 30 height 8
click at [1099, 507] on button "NEXT" at bounding box center [1089, 498] width 39 height 16
checkbox input "true"
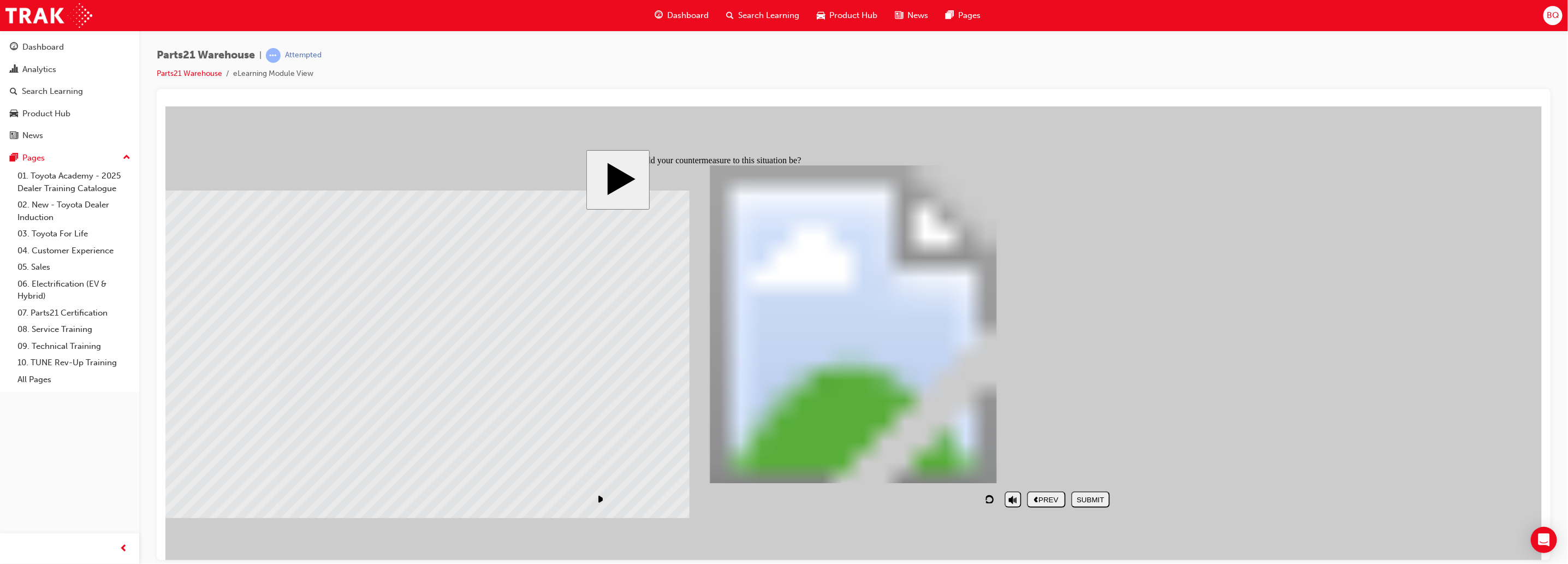
checkbox input "true"
click at [1085, 495] on div "SUBMIT" at bounding box center [1090, 499] width 30 height 8
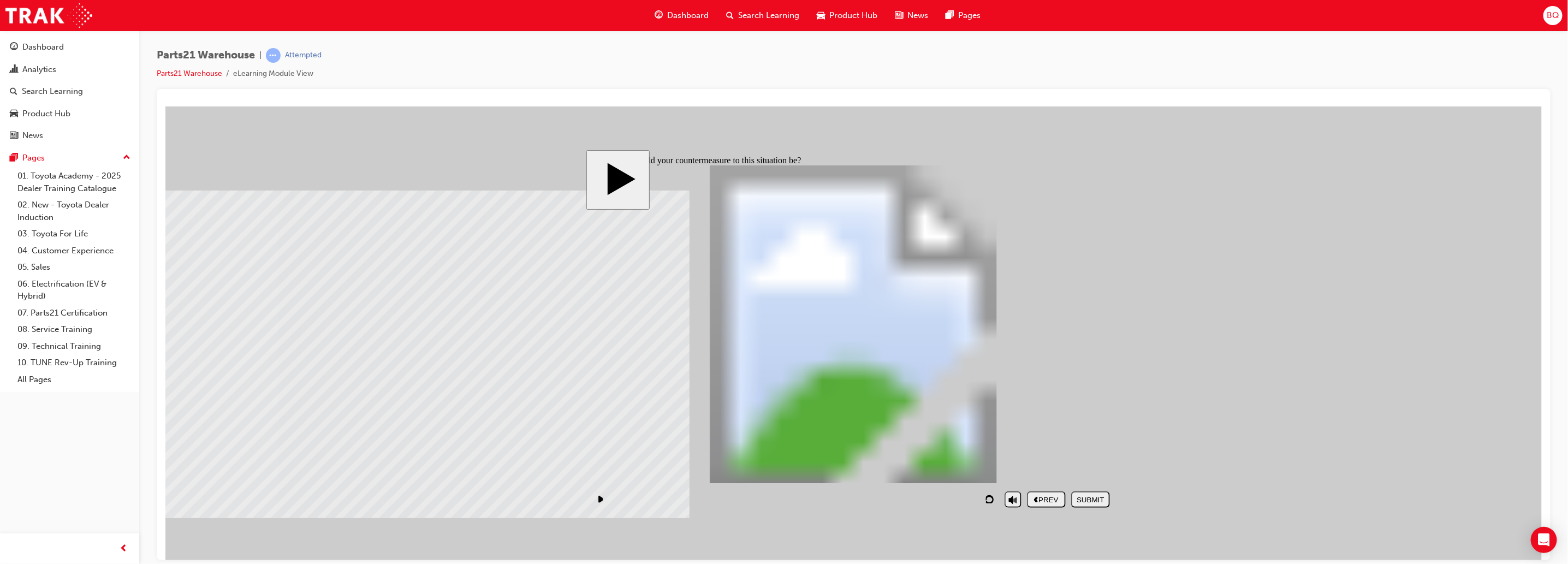
checkbox input "false"
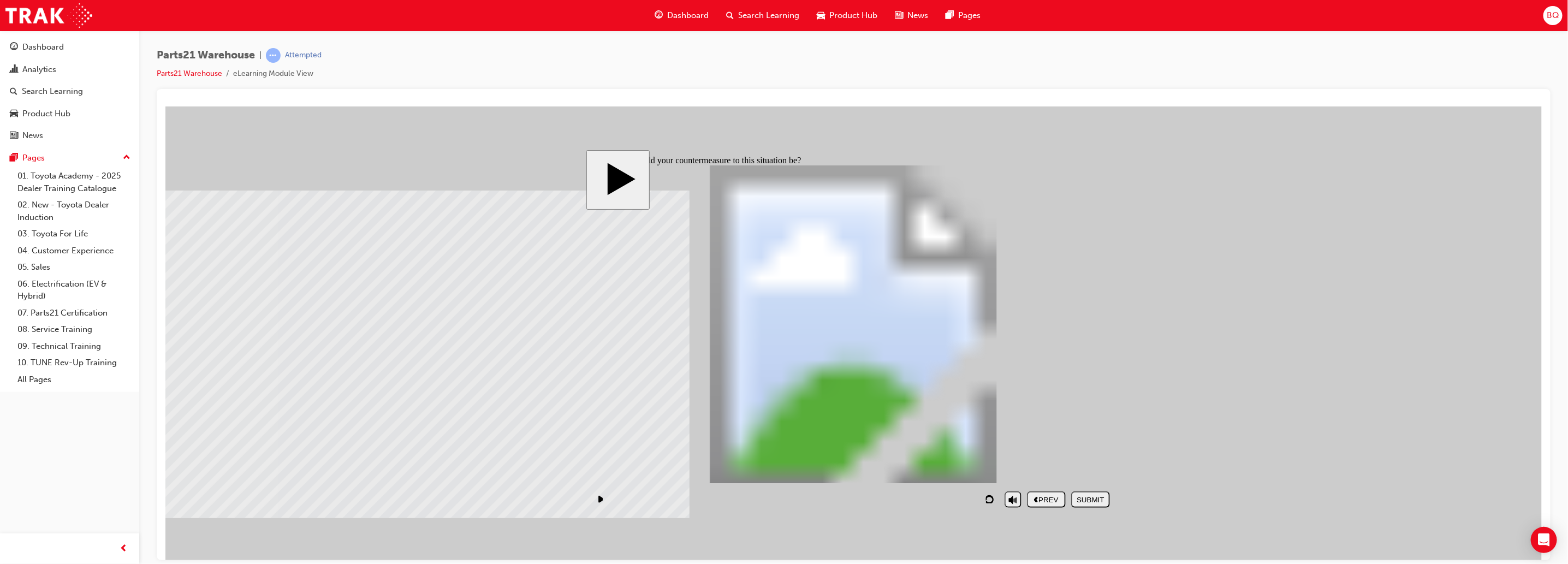
checkbox input "true"
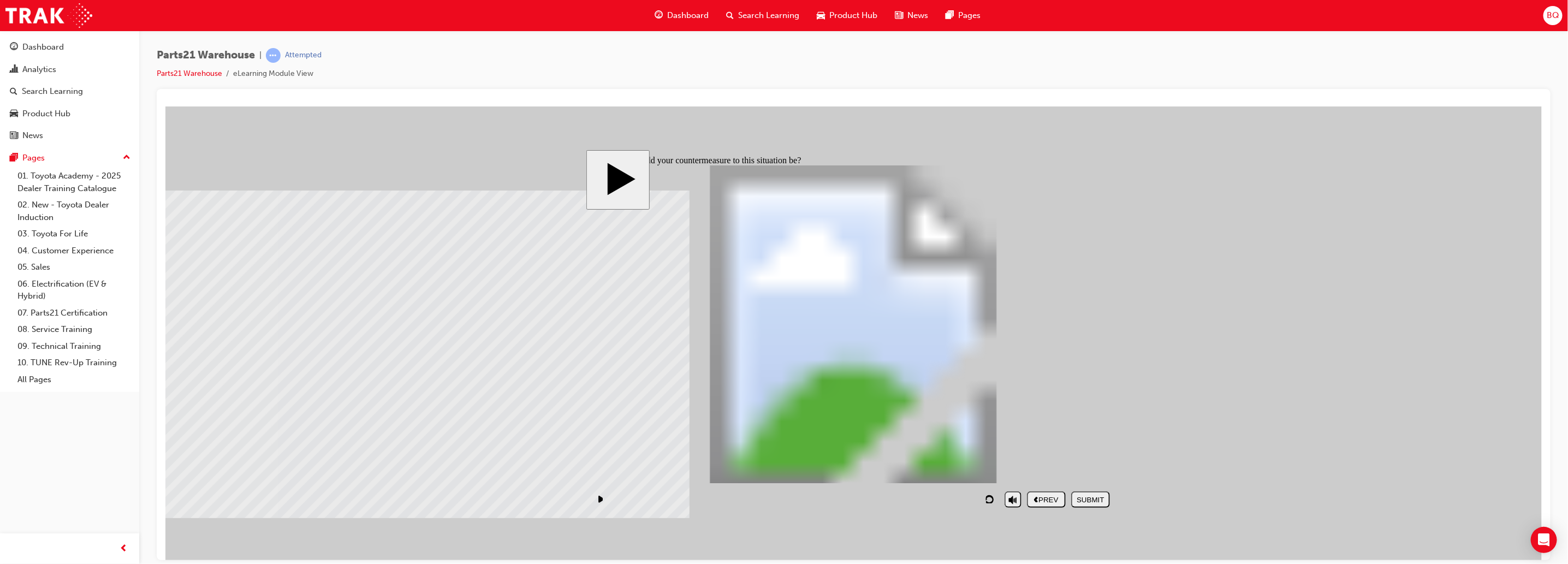
click at [1101, 497] on div "SUBMIT" at bounding box center [1090, 499] width 30 height 8
